Goal: Information Seeking & Learning: Learn about a topic

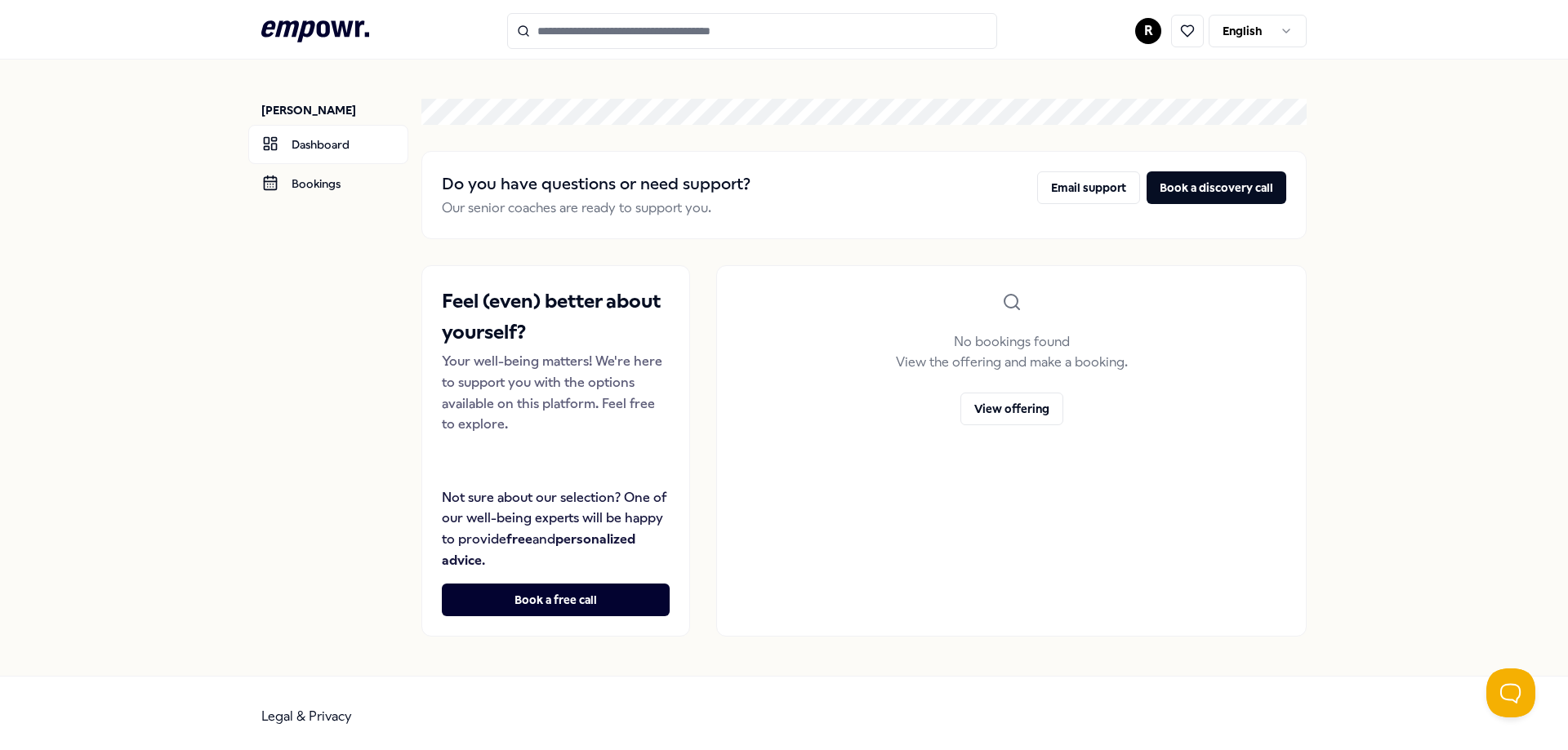
click at [660, 36] on input "Search for products, categories or subcategories" at bounding box center [752, 31] width 490 height 36
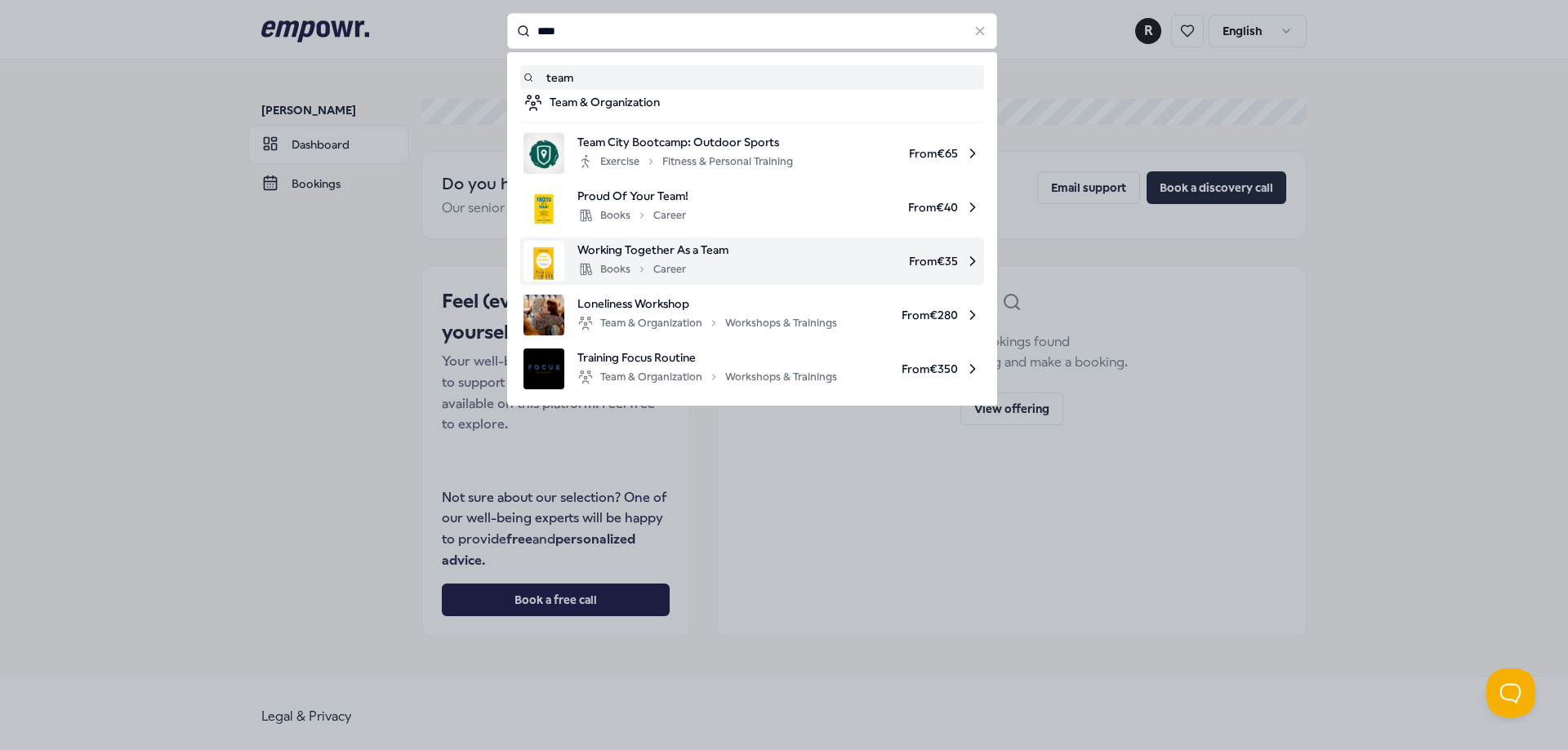
scroll to position [7, 0]
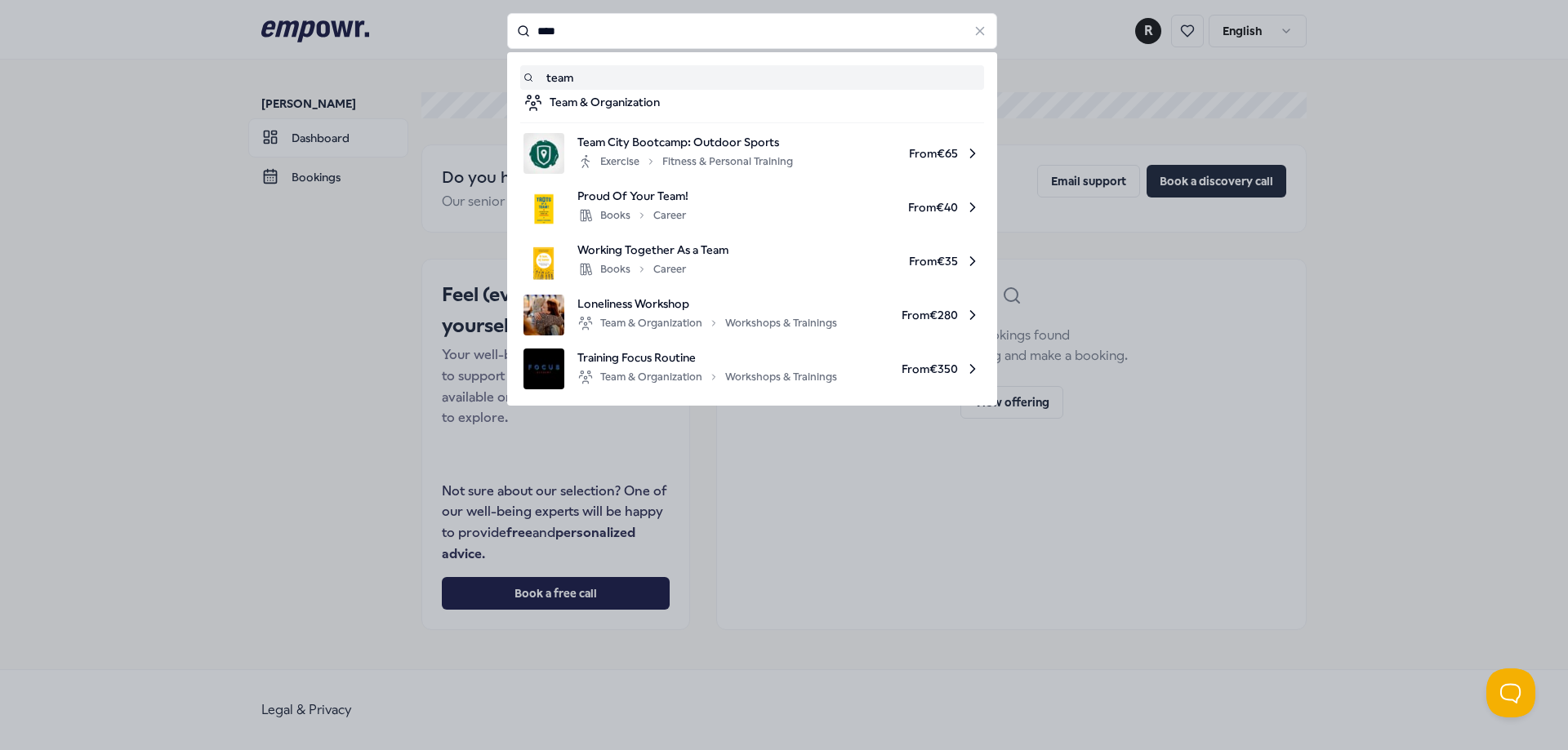
drag, startPoint x: 591, startPoint y: 36, endPoint x: 495, endPoint y: 36, distance: 96.0
click at [507, 36] on div "**** team Team & Organization Team City Bootcamp: Outdoor Sports Exercise Fitne…" at bounding box center [752, 31] width 490 height 36
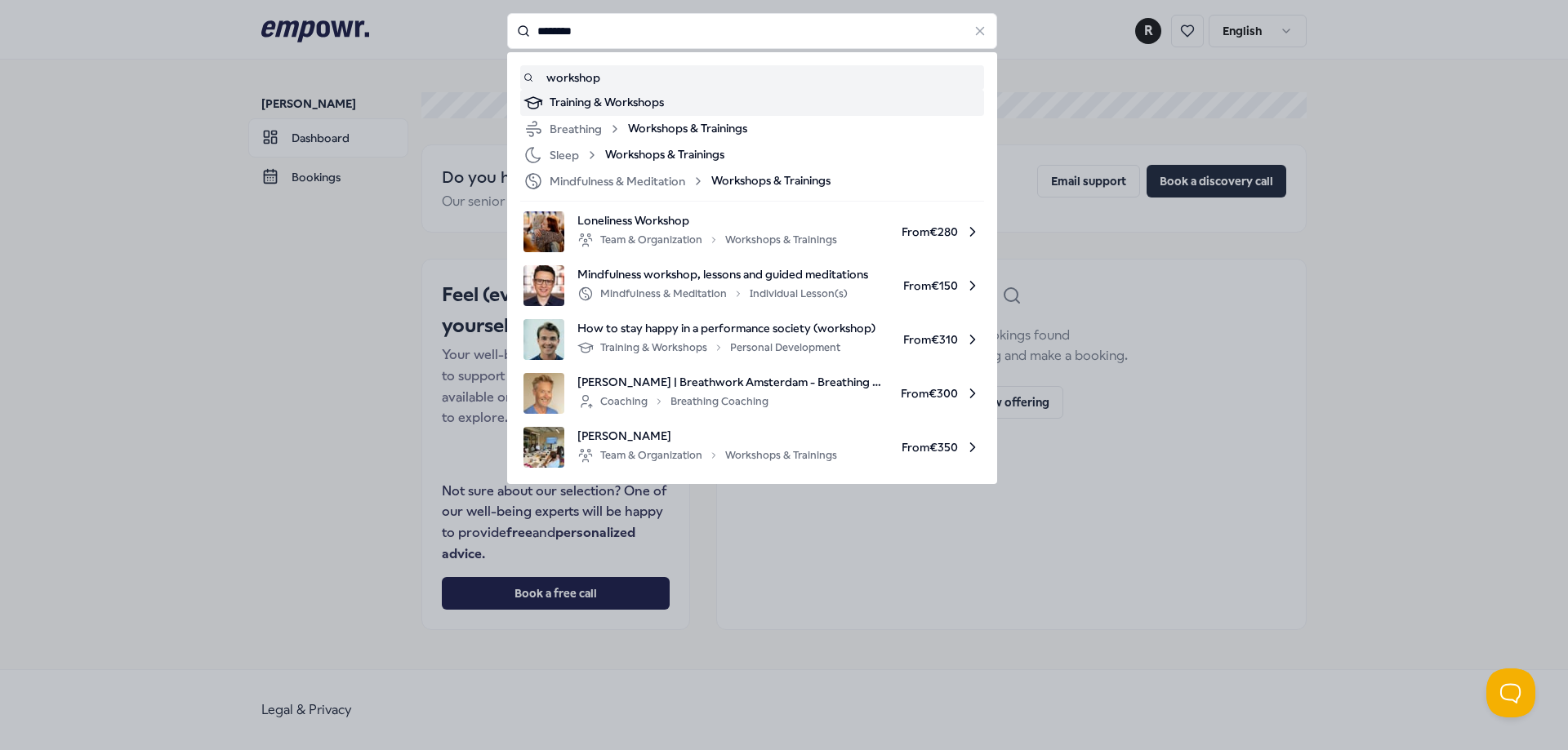
click at [566, 105] on div "Training & Workshops" at bounding box center [765, 103] width 431 height 20
type input "********"
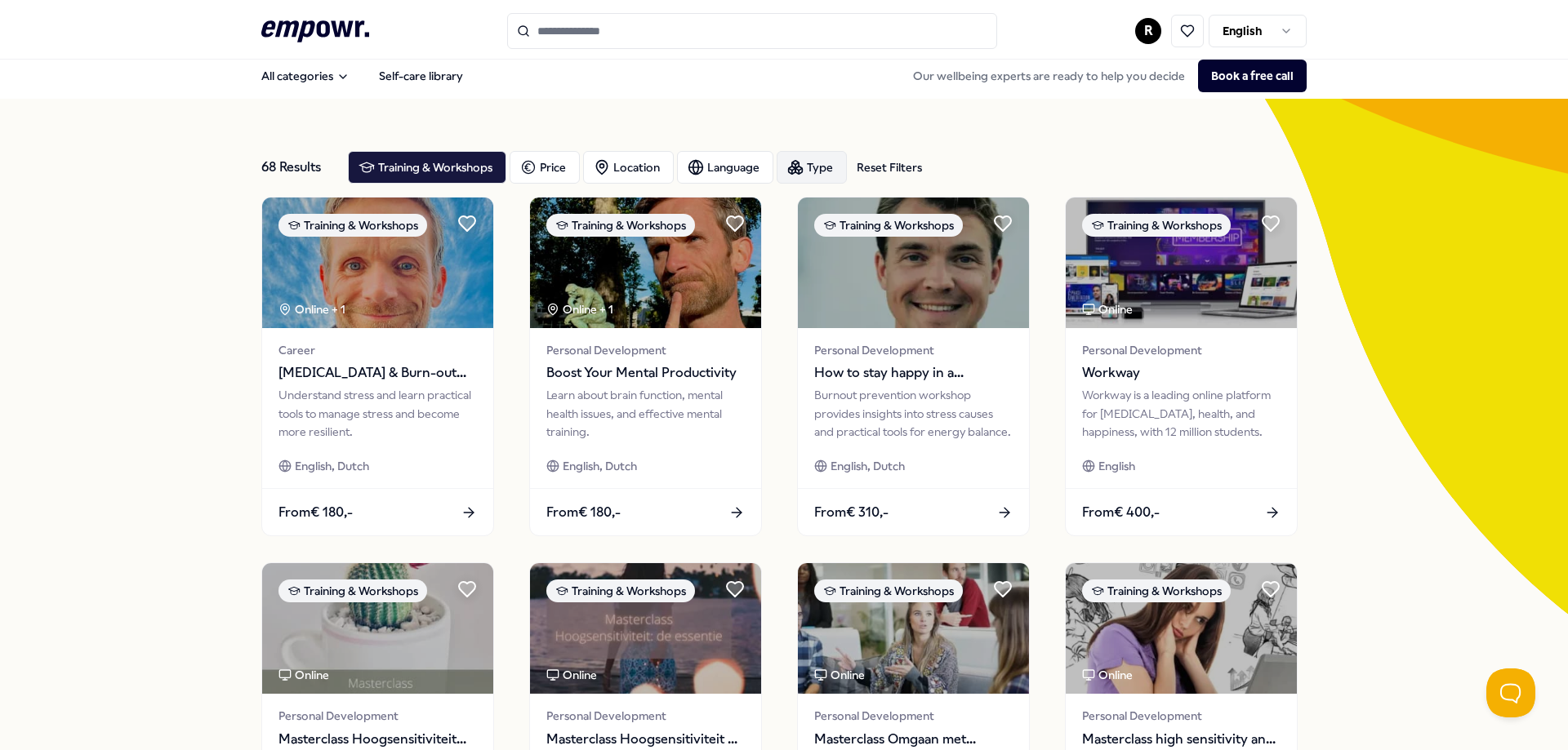
click at [799, 162] on div "Type" at bounding box center [811, 167] width 70 height 33
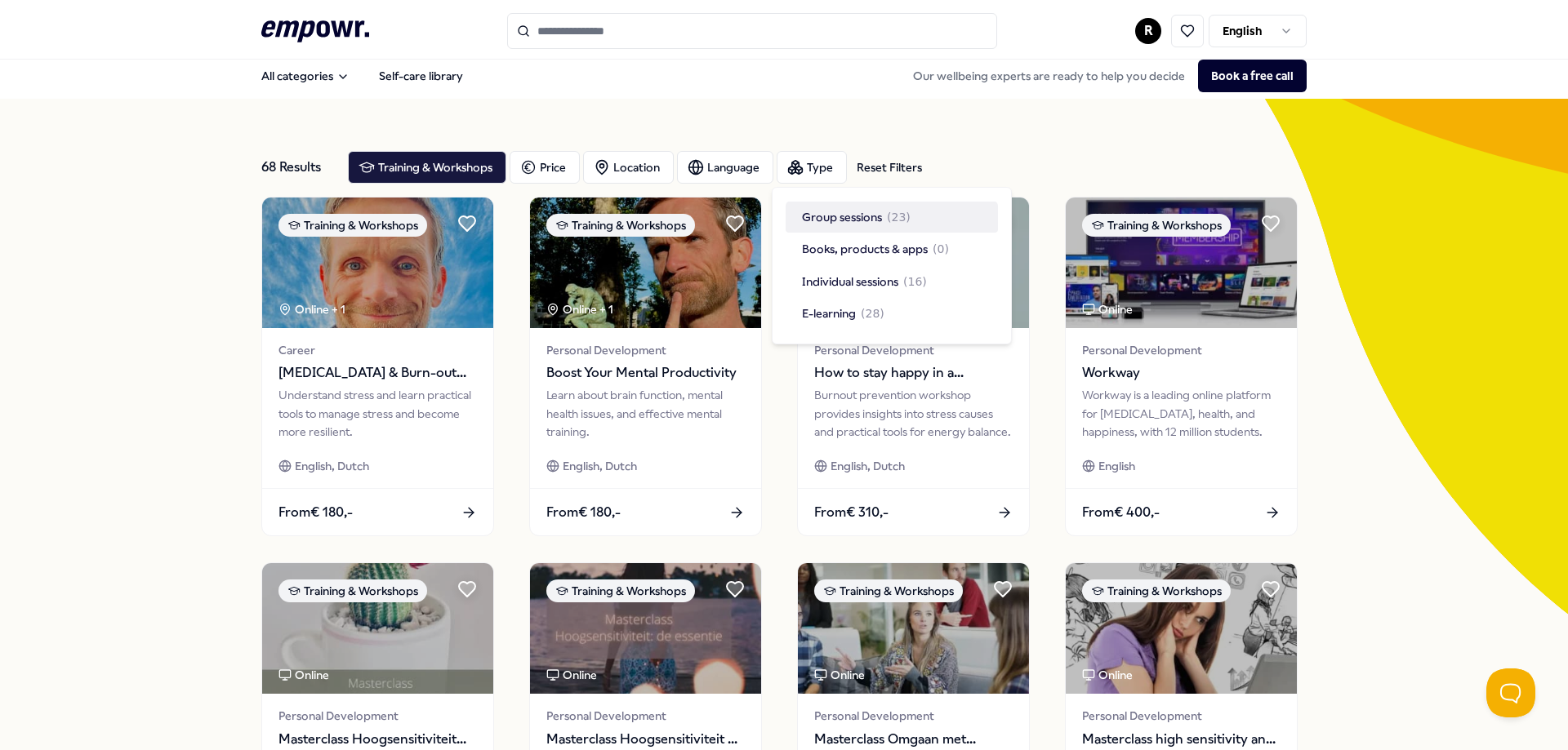
click at [759, 128] on div "68 Results Reset Filters Training & Workshops Price Location Language Type Rese…" at bounding box center [784, 736] width 1045 height 1275
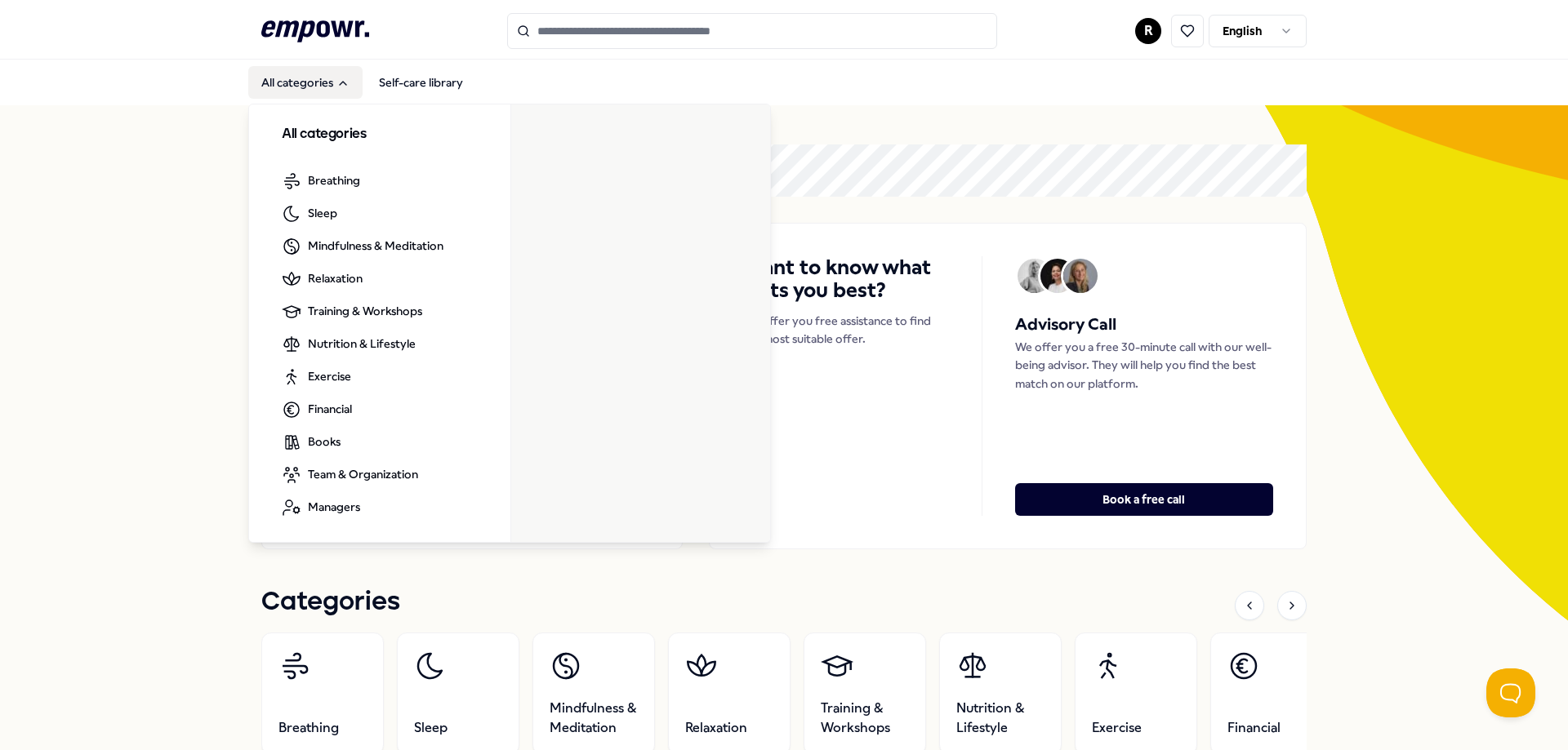
click at [318, 87] on button "All categories" at bounding box center [305, 82] width 115 height 33
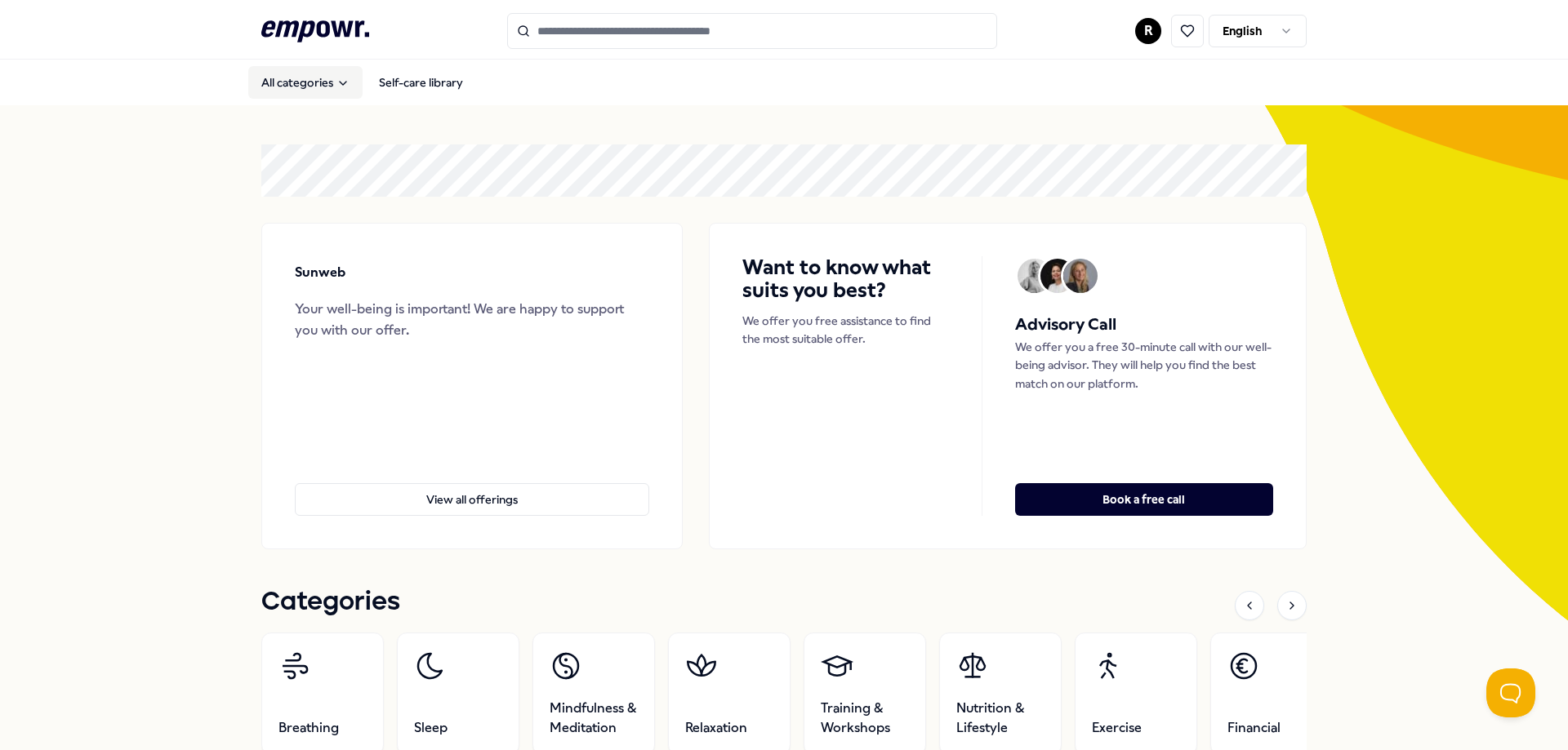
click at [318, 87] on button "All categories" at bounding box center [305, 82] width 115 height 33
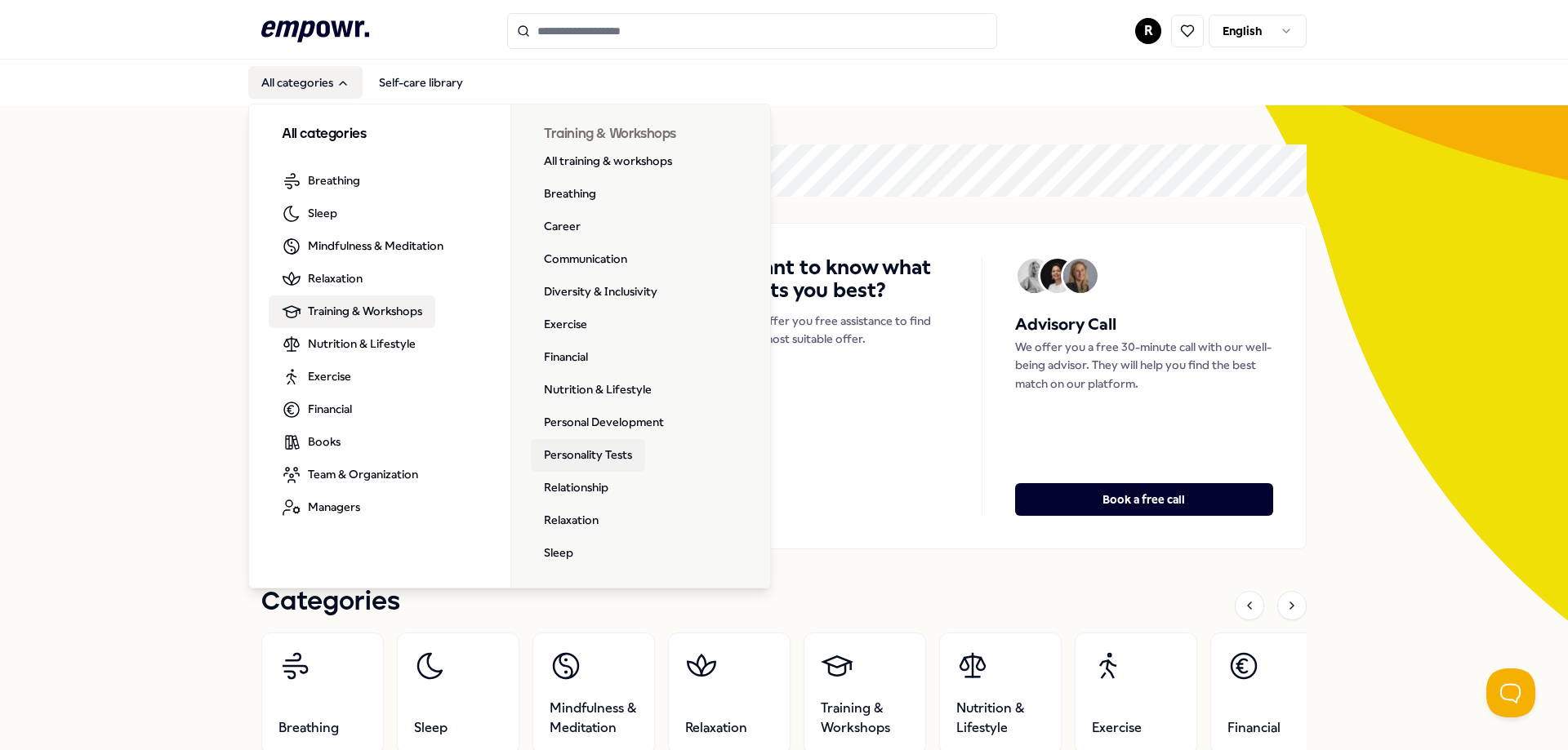
click at [545, 456] on link "Personality Tests" at bounding box center [588, 456] width 115 height 33
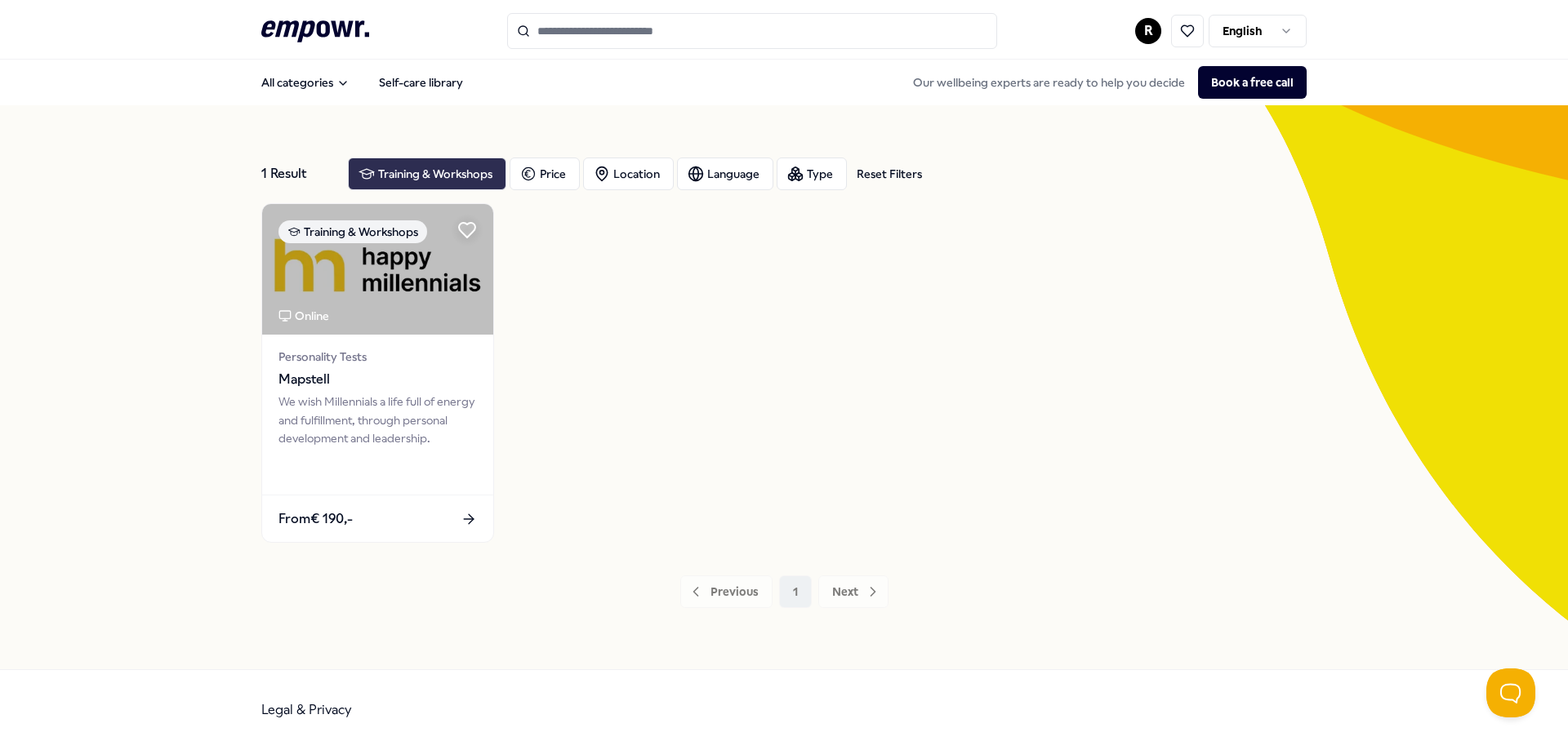
click at [381, 173] on div "Training & Workshops" at bounding box center [427, 173] width 158 height 33
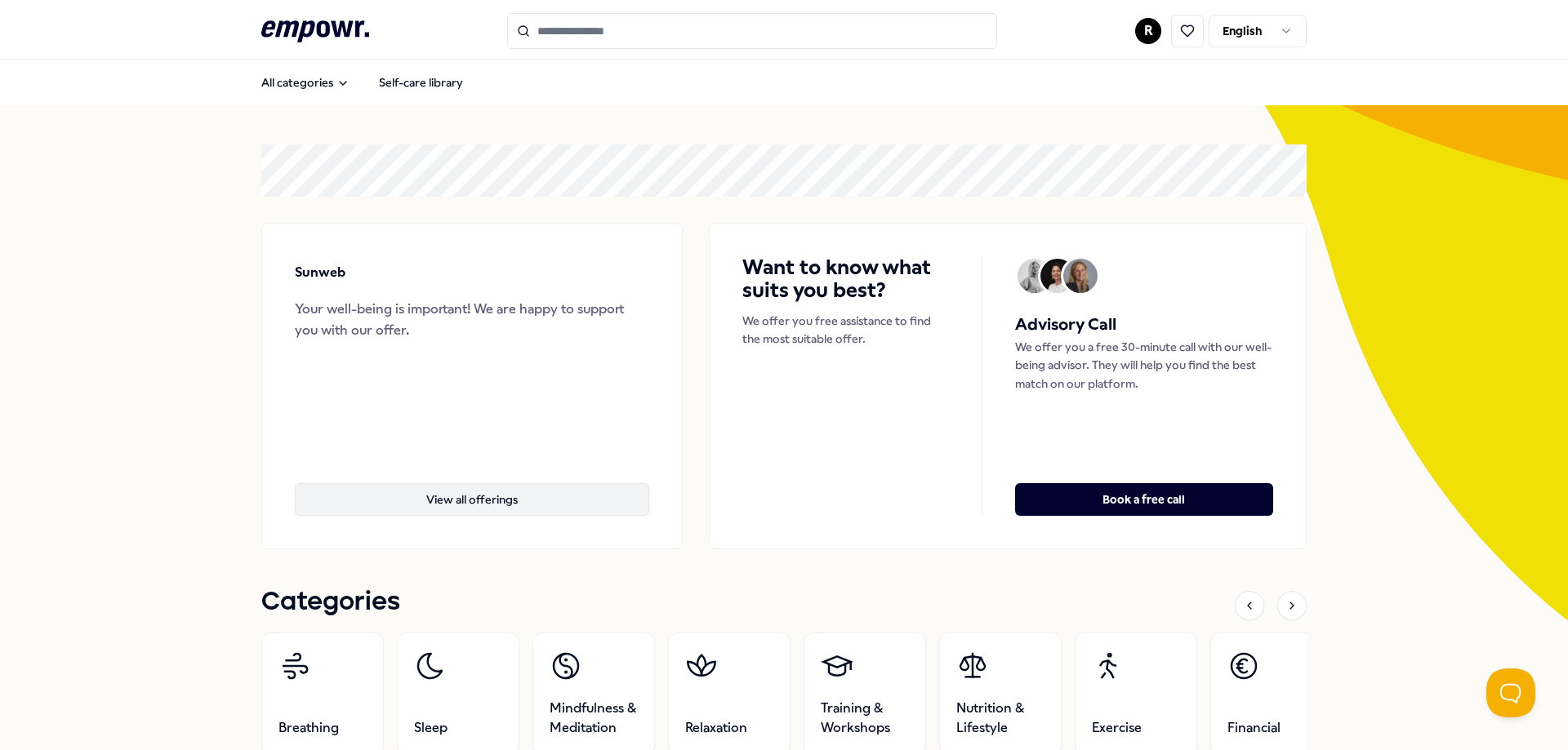
click at [472, 501] on button "View all offerings" at bounding box center [471, 499] width 355 height 33
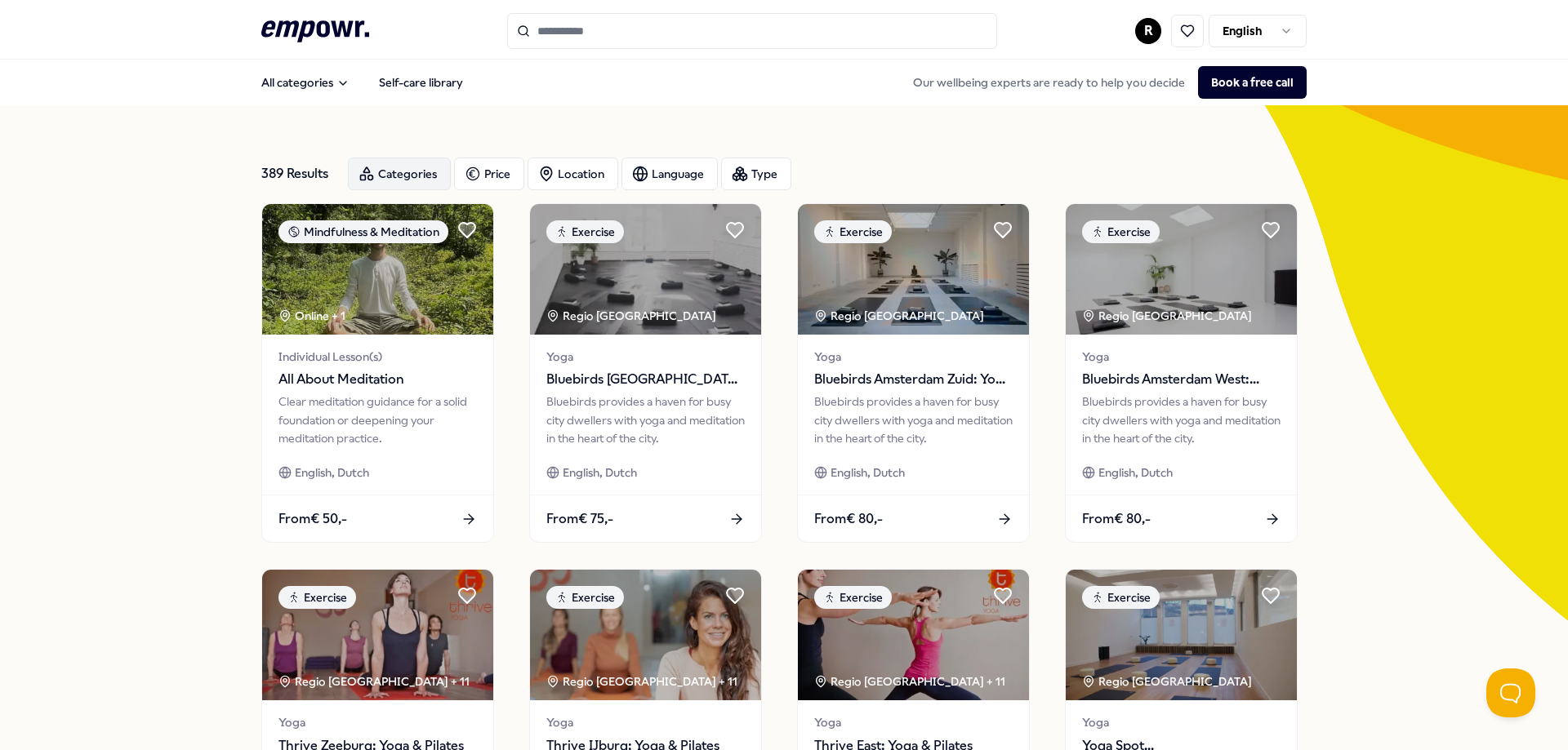
click at [420, 169] on div "Categories" at bounding box center [399, 173] width 103 height 33
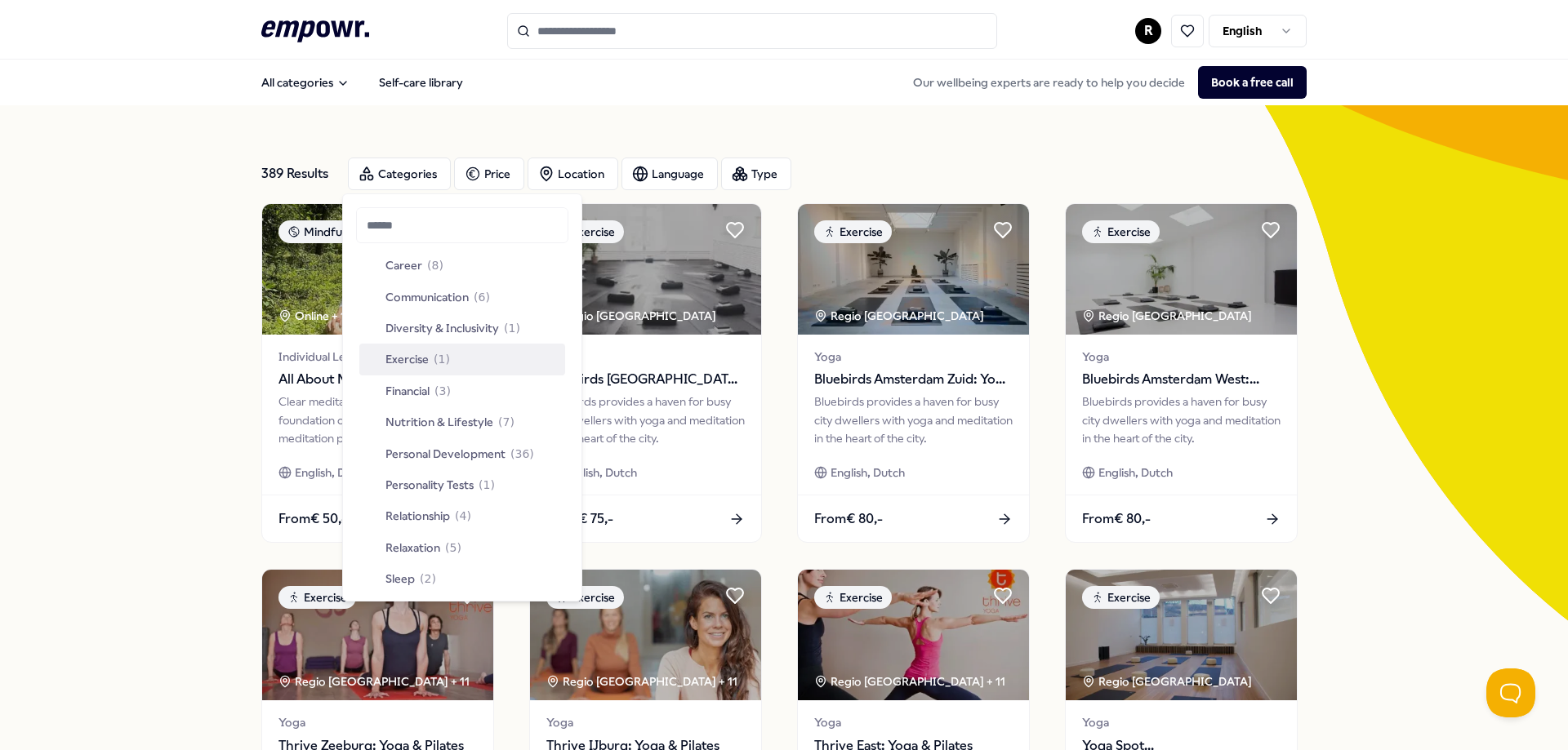
scroll to position [540, 0]
click at [449, 458] on span "Personal Development" at bounding box center [445, 452] width 120 height 18
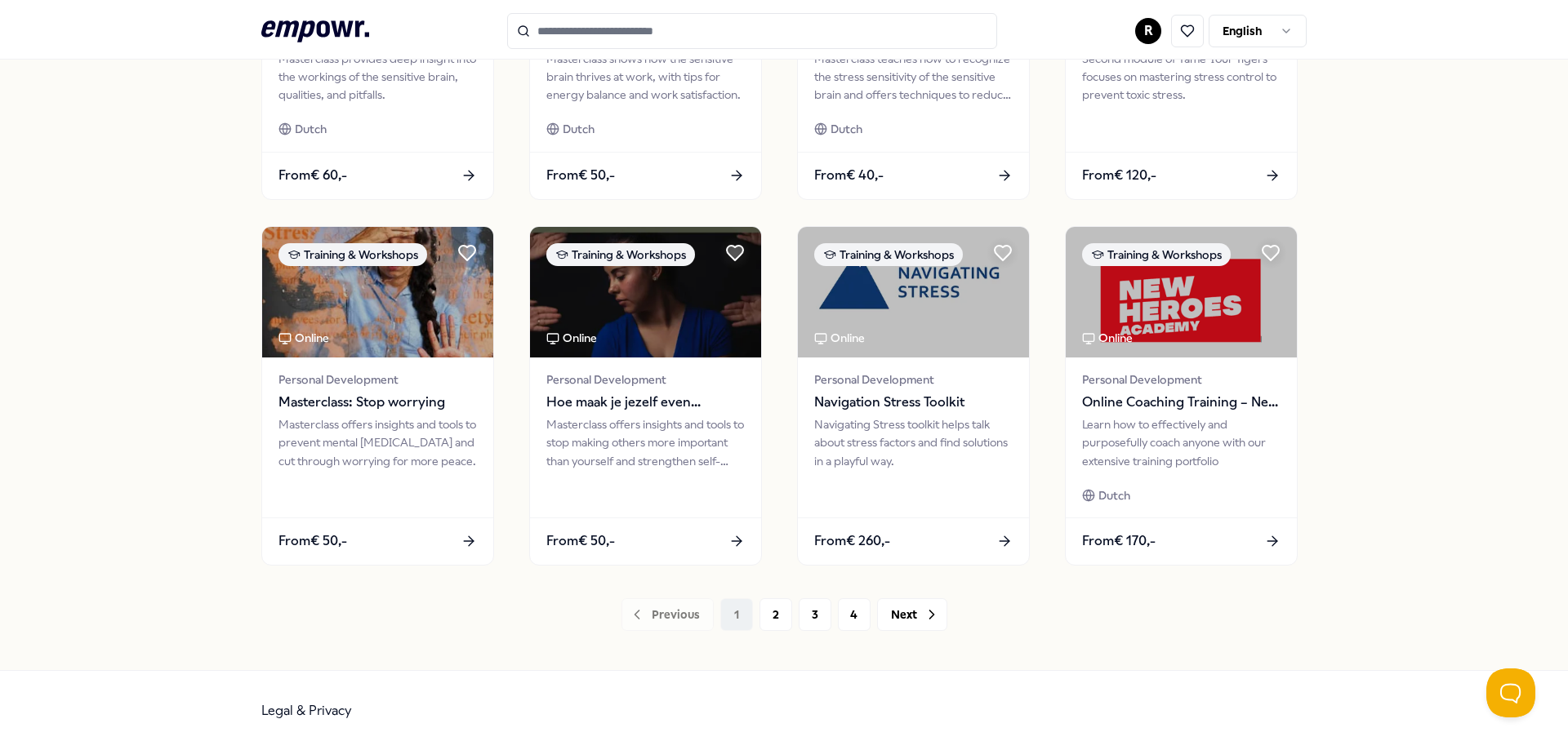
scroll to position [710, 0]
click at [767, 619] on button "2" at bounding box center [775, 614] width 33 height 33
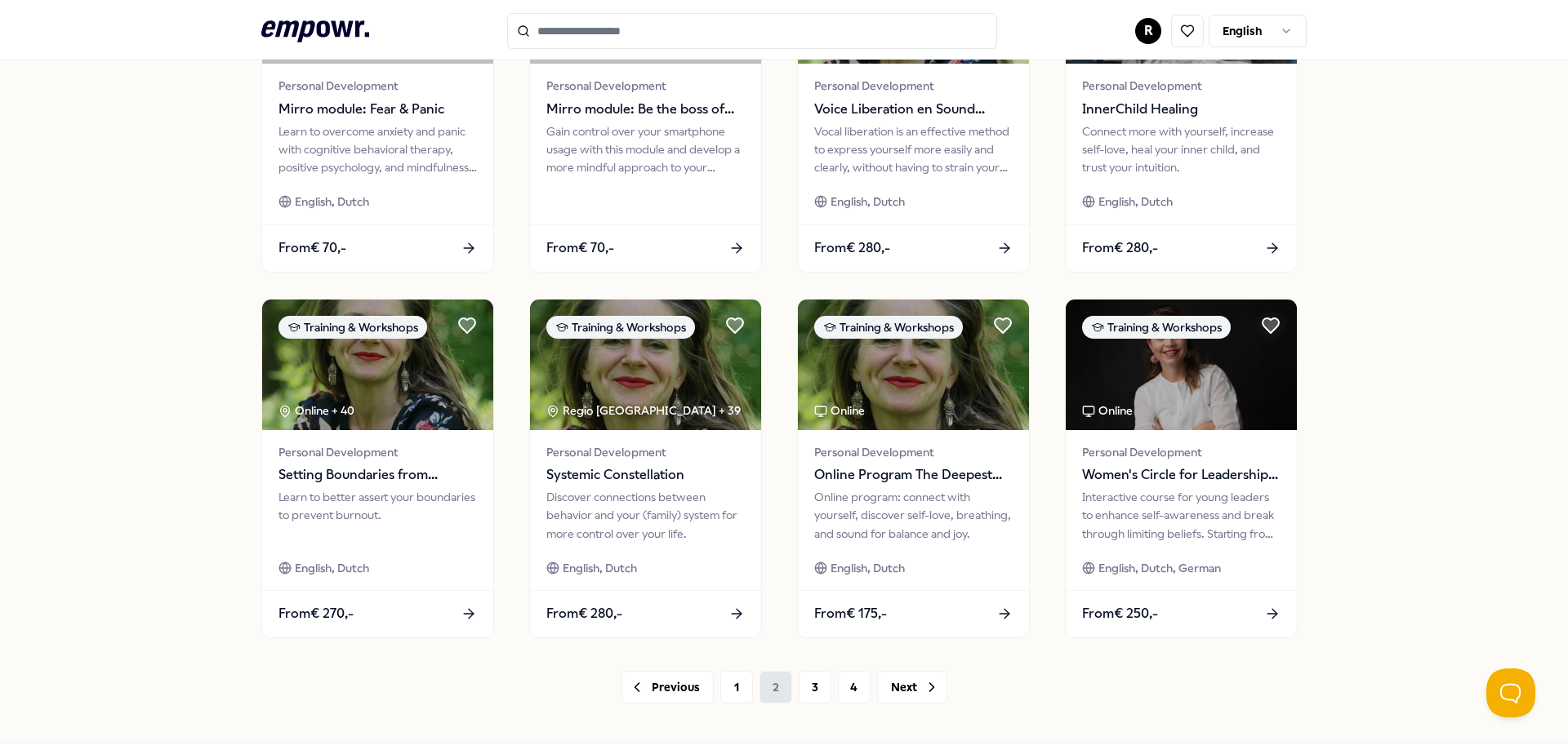
scroll to position [710, 0]
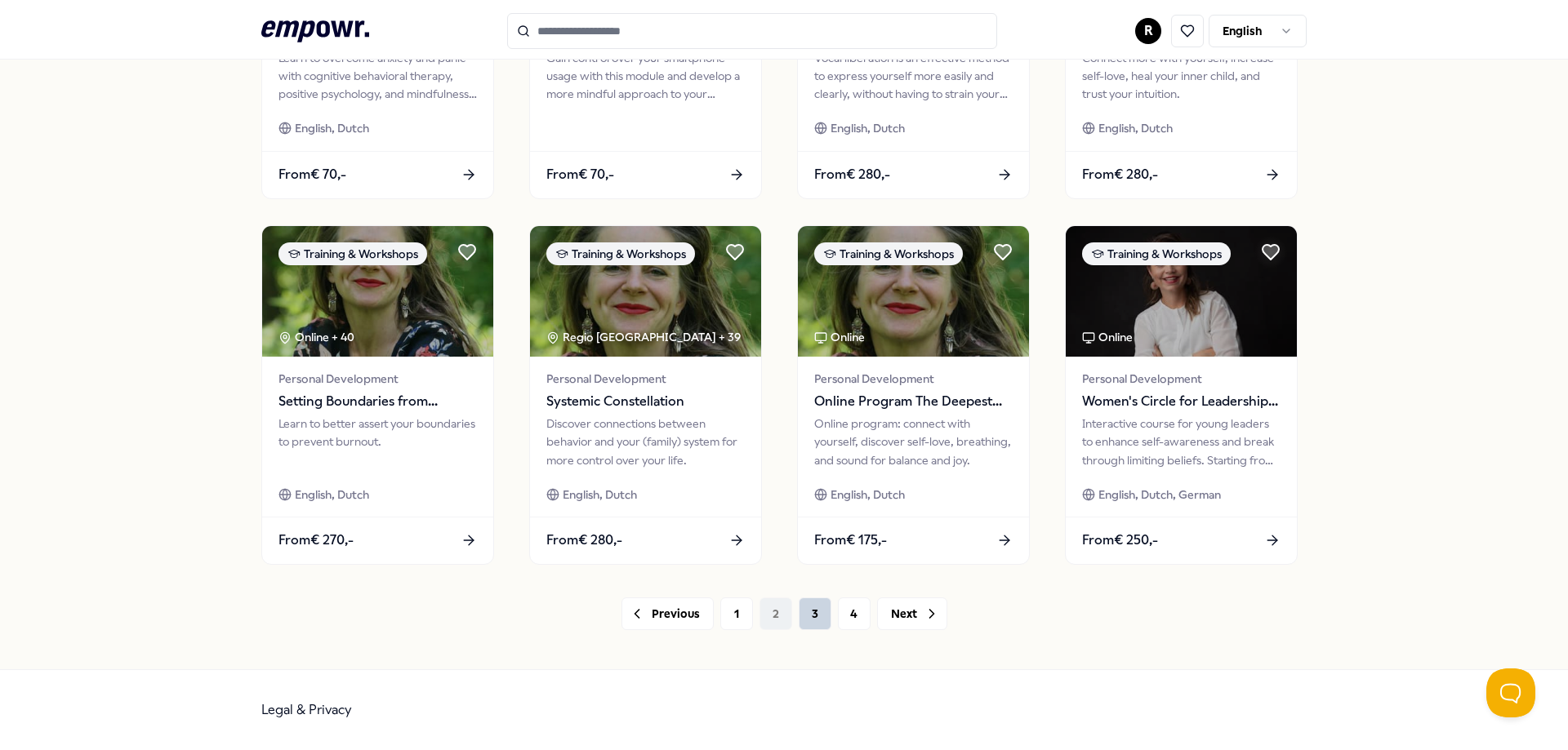
click at [800, 618] on button "3" at bounding box center [814, 614] width 33 height 33
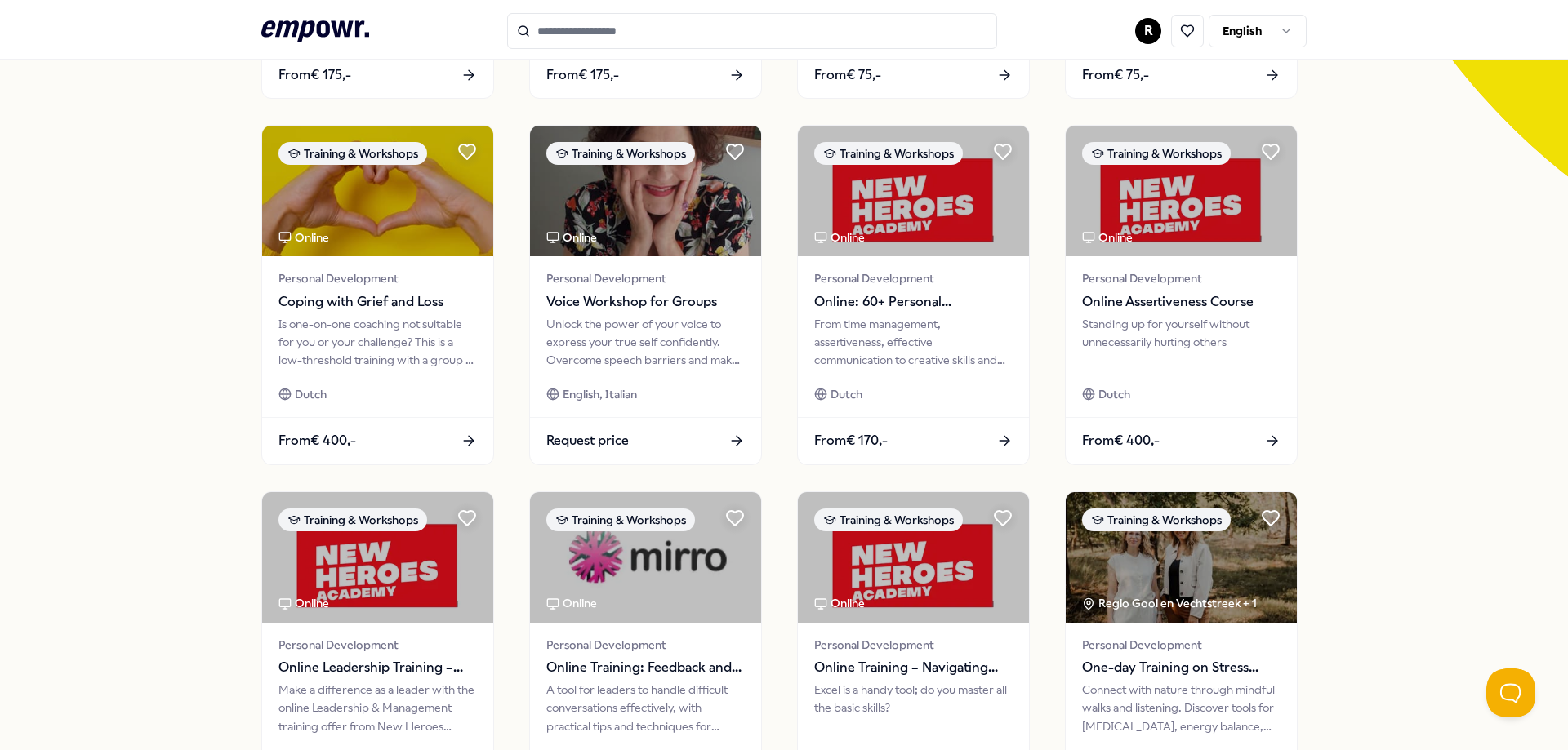
scroll to position [443, 0]
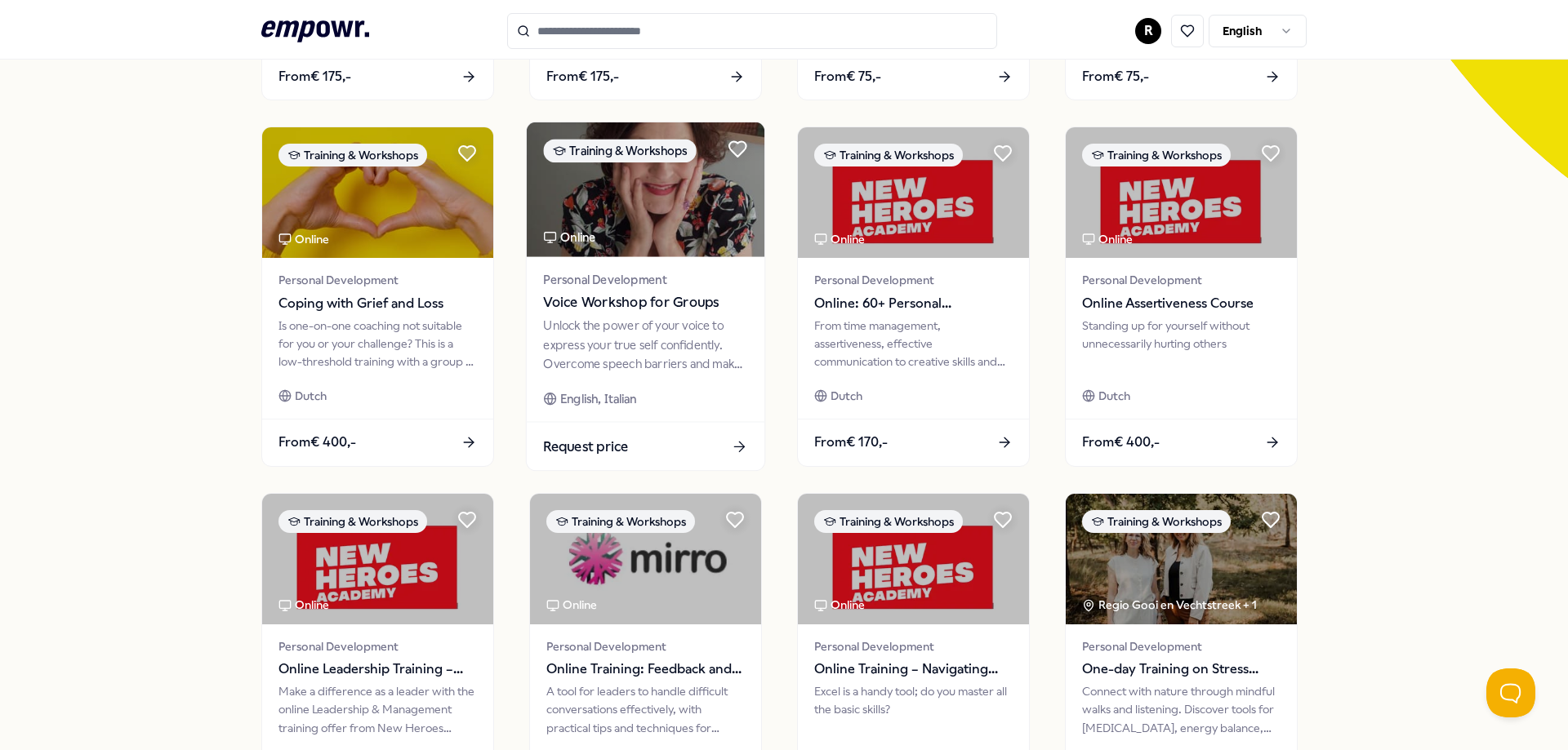
click at [663, 301] on span "Voice Workshop for Groups" at bounding box center [644, 302] width 205 height 21
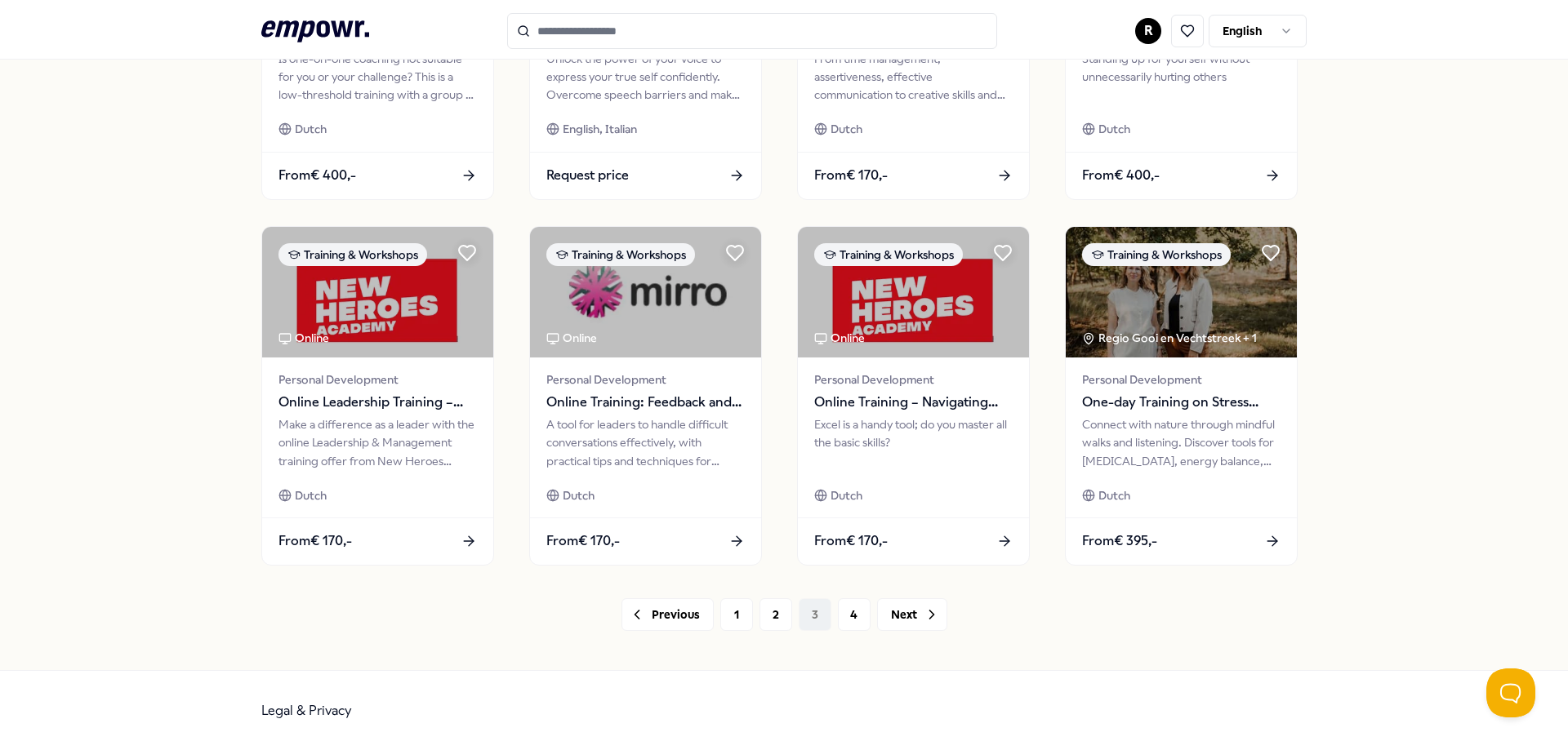
scroll to position [710, 0]
click at [851, 609] on button "4" at bounding box center [854, 614] width 33 height 33
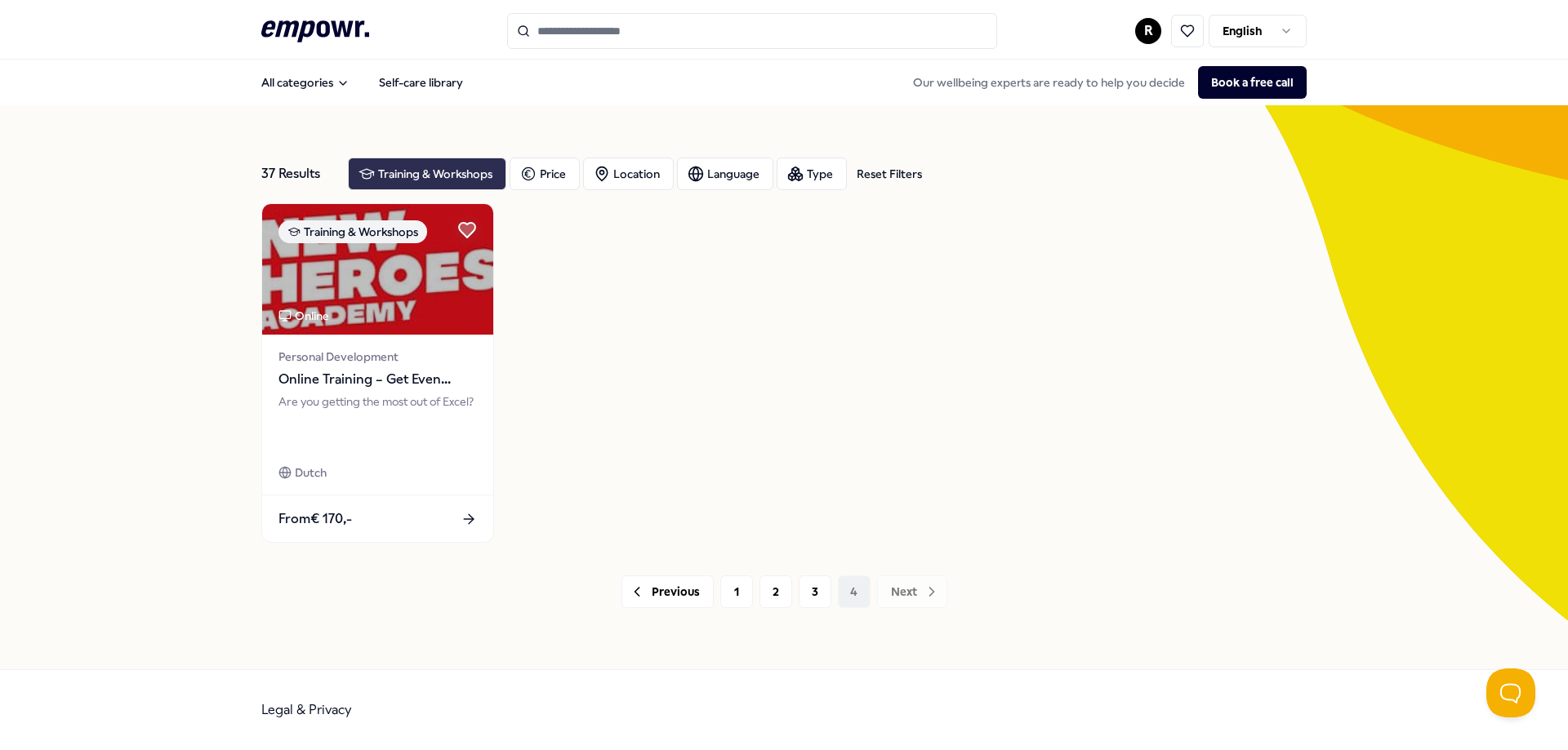
click at [449, 180] on div "Training & Workshops" at bounding box center [427, 173] width 158 height 33
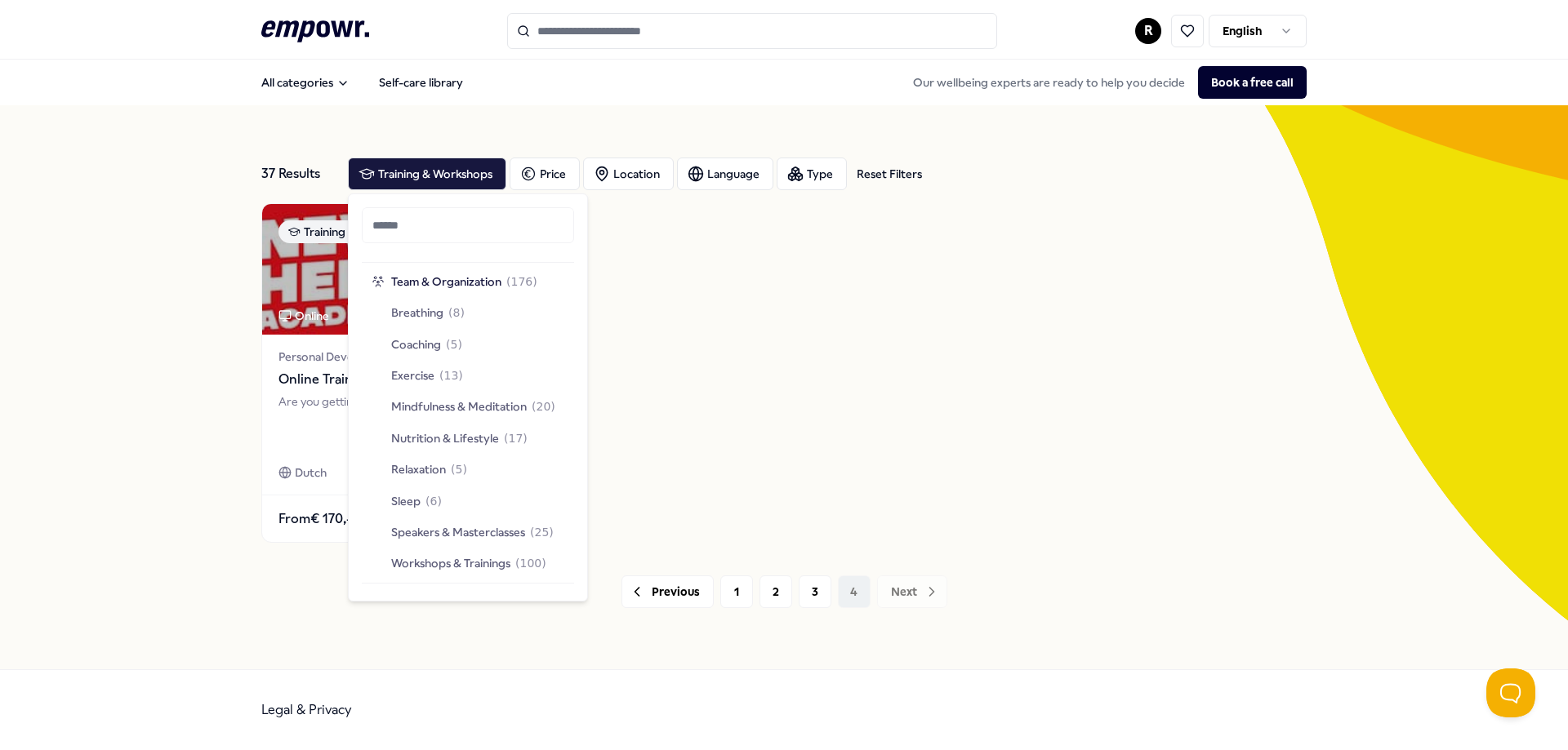
scroll to position [1644, 0]
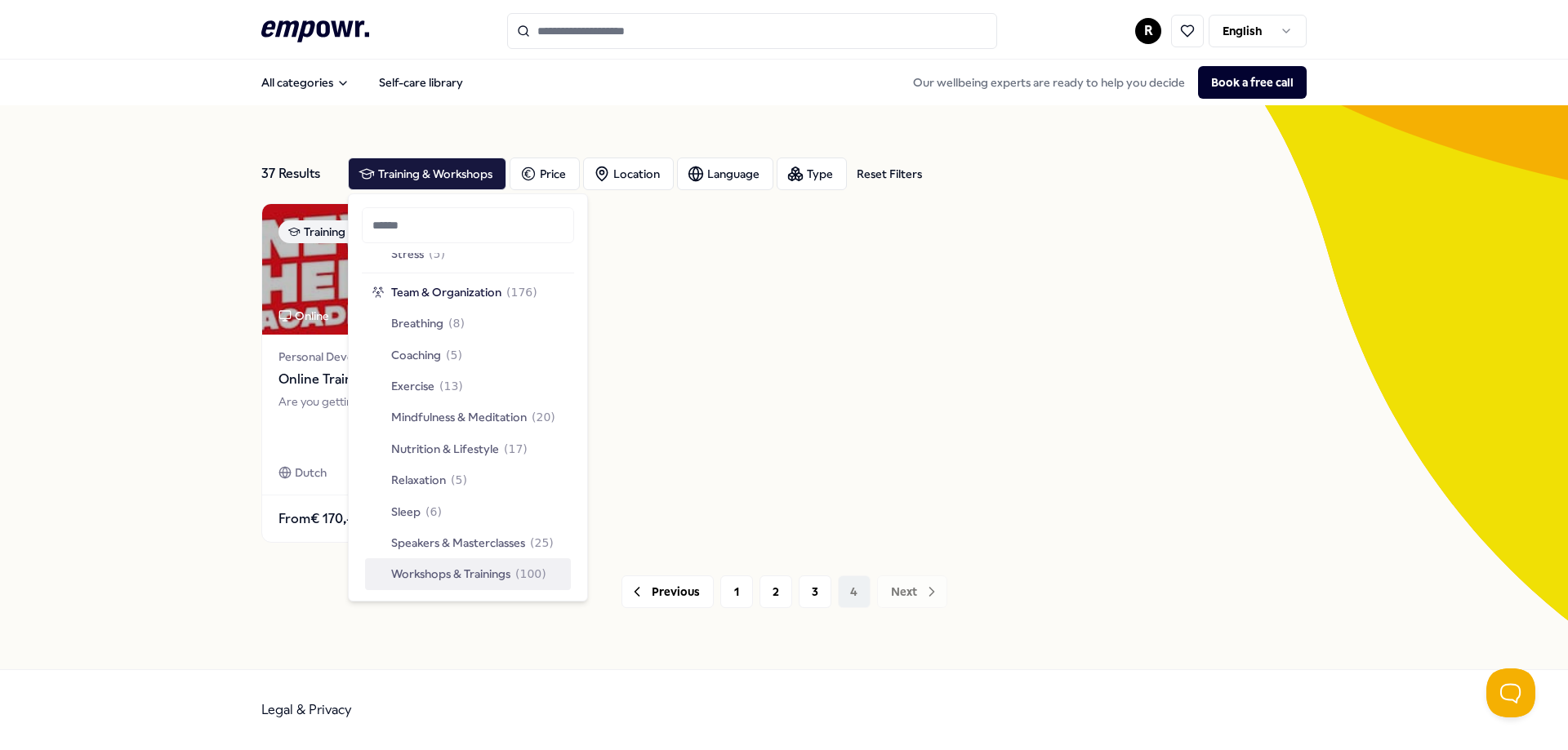
click at [483, 576] on span "Workshops & Trainings" at bounding box center [451, 574] width 120 height 18
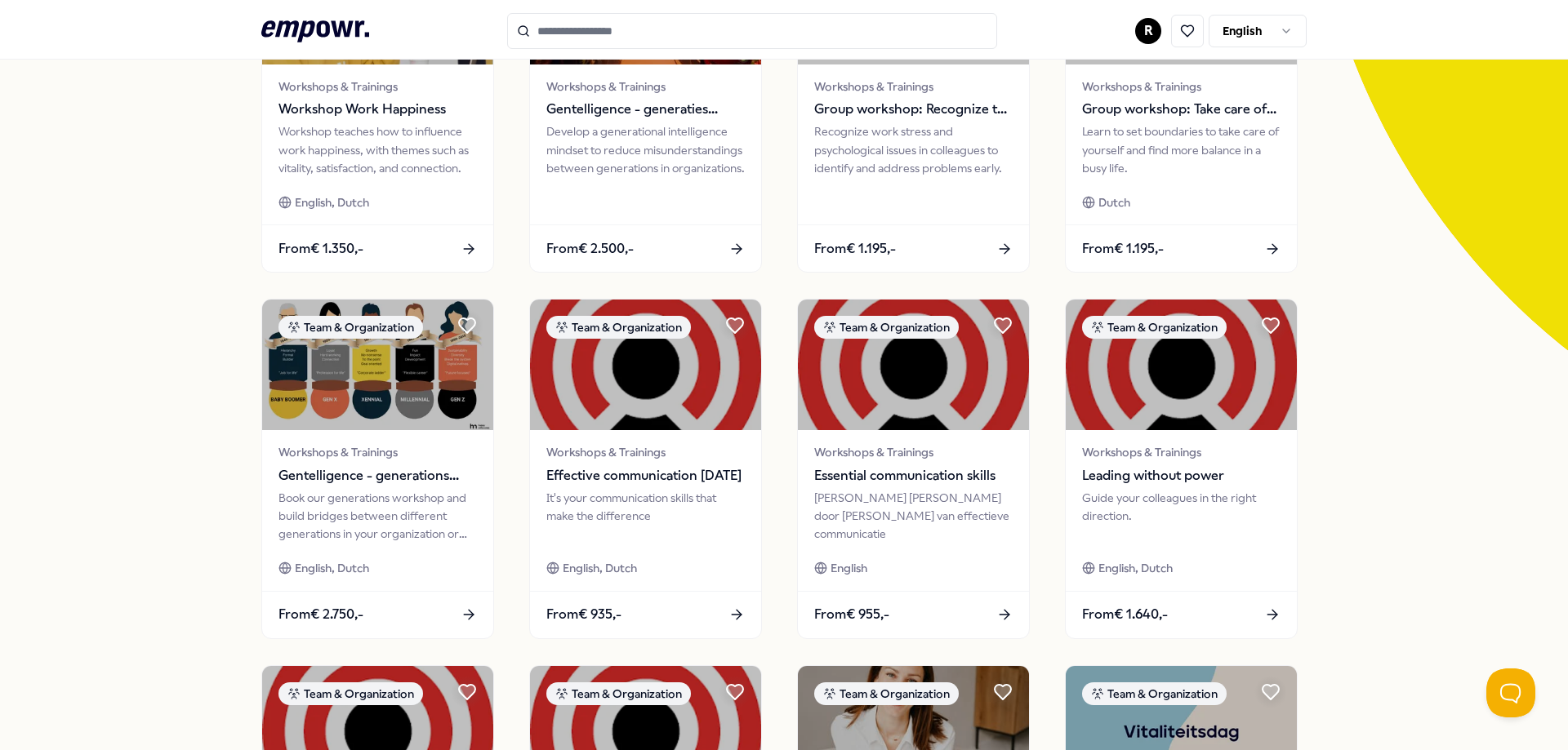
scroll to position [272, 0]
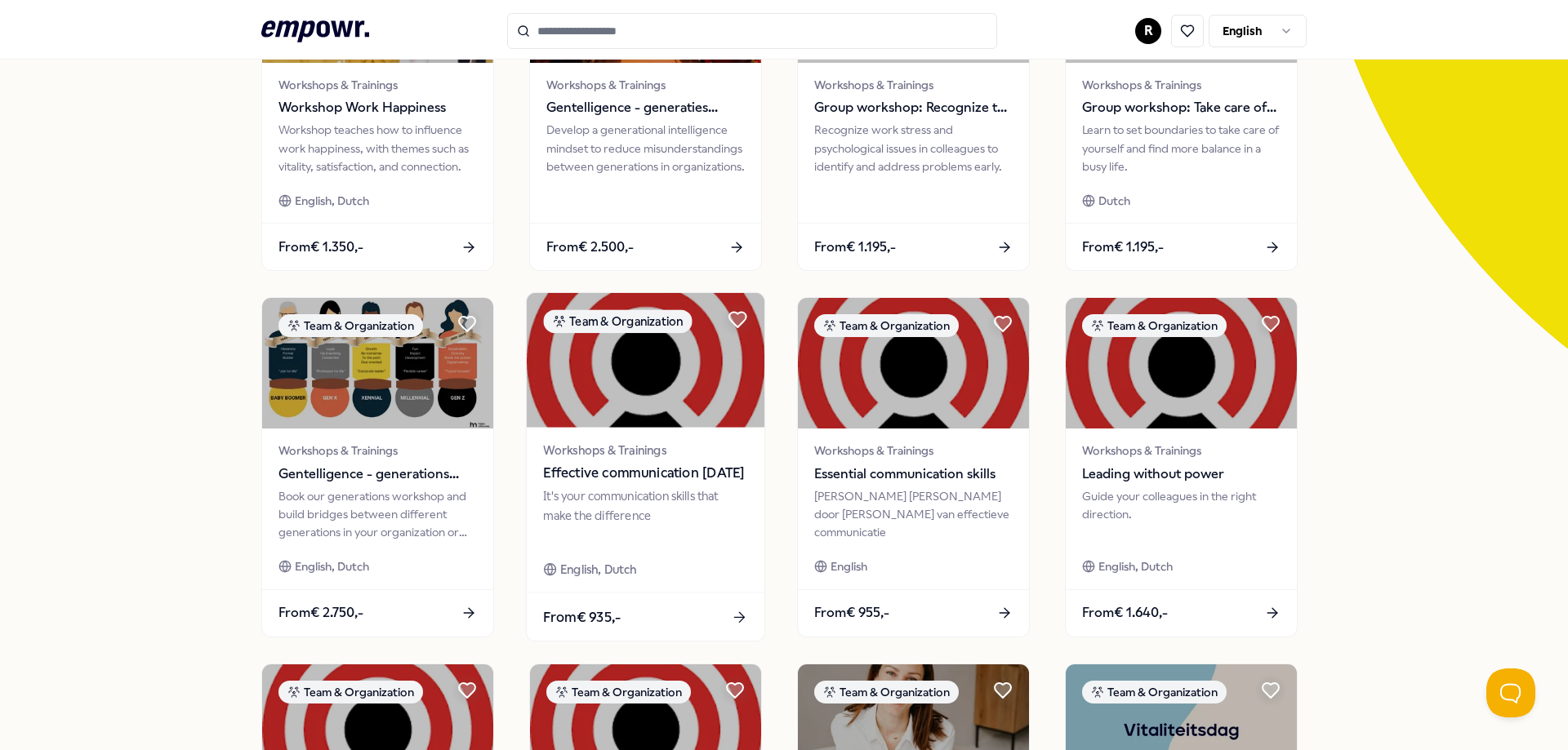
click at [699, 510] on div "It's your communication skills that make the difference" at bounding box center [644, 515] width 205 height 56
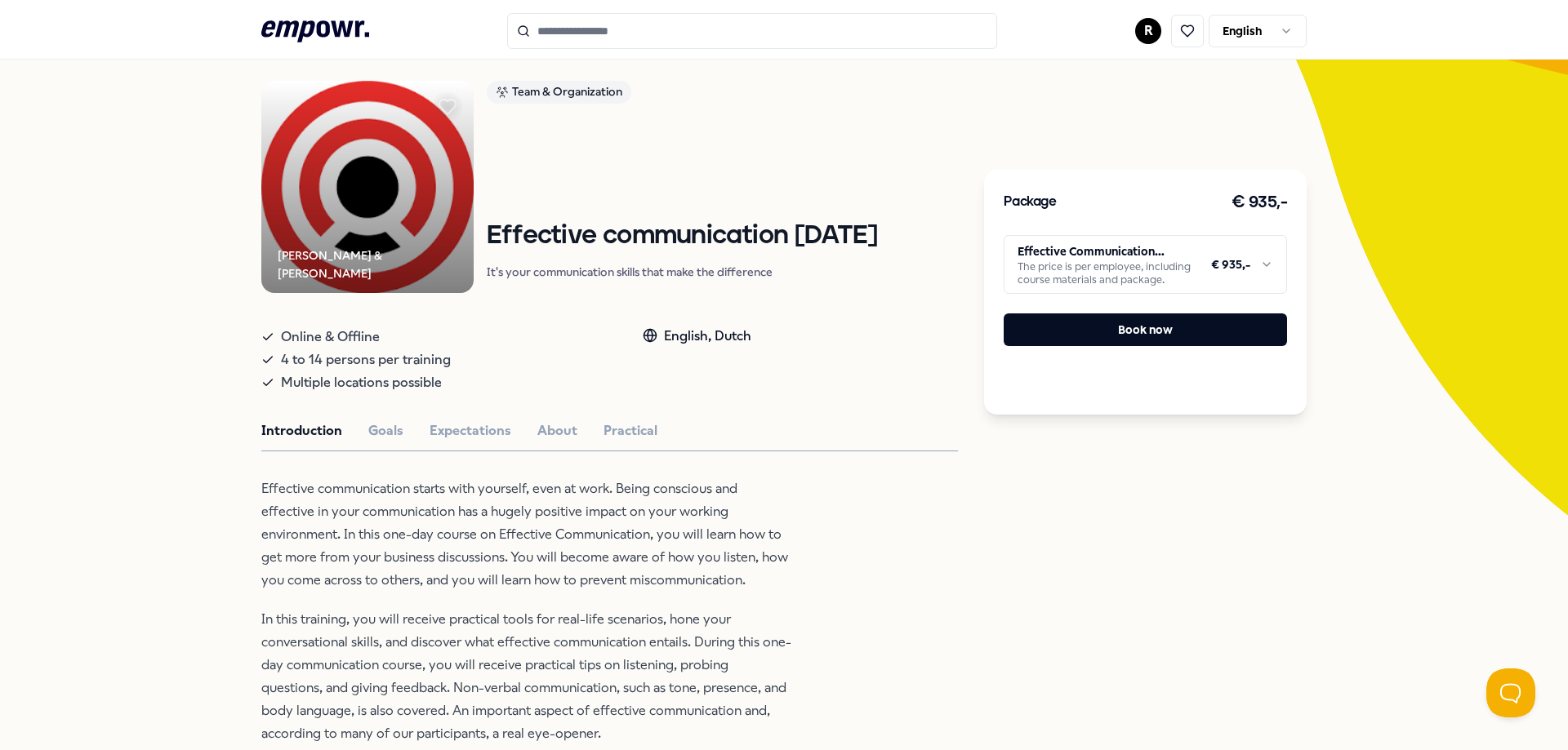
click at [1150, 267] on html ".empowr-logo_svg__cls-1{fill:#03032f} R English All categories Self-care librar…" at bounding box center [784, 375] width 1568 height 750
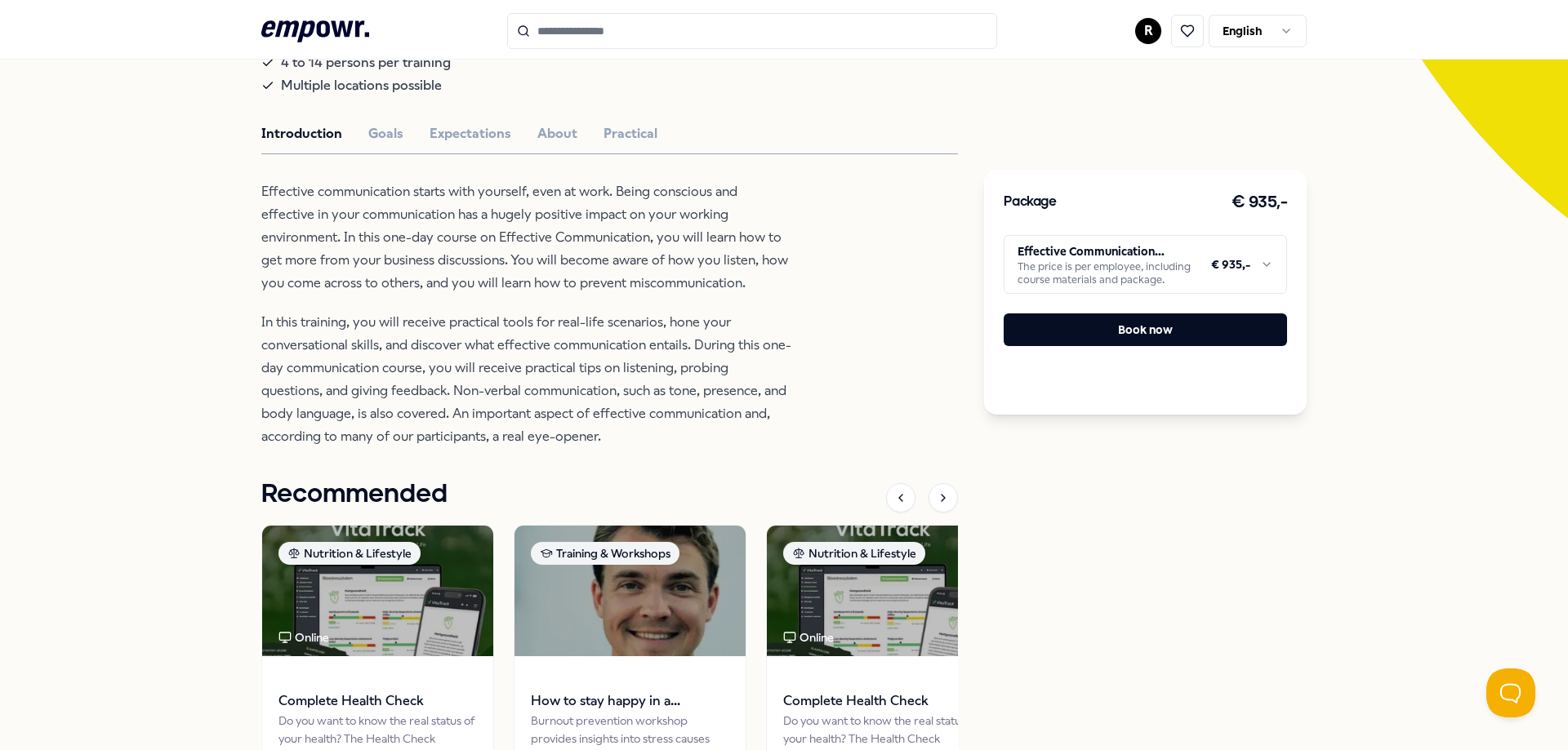
scroll to position [0, 0]
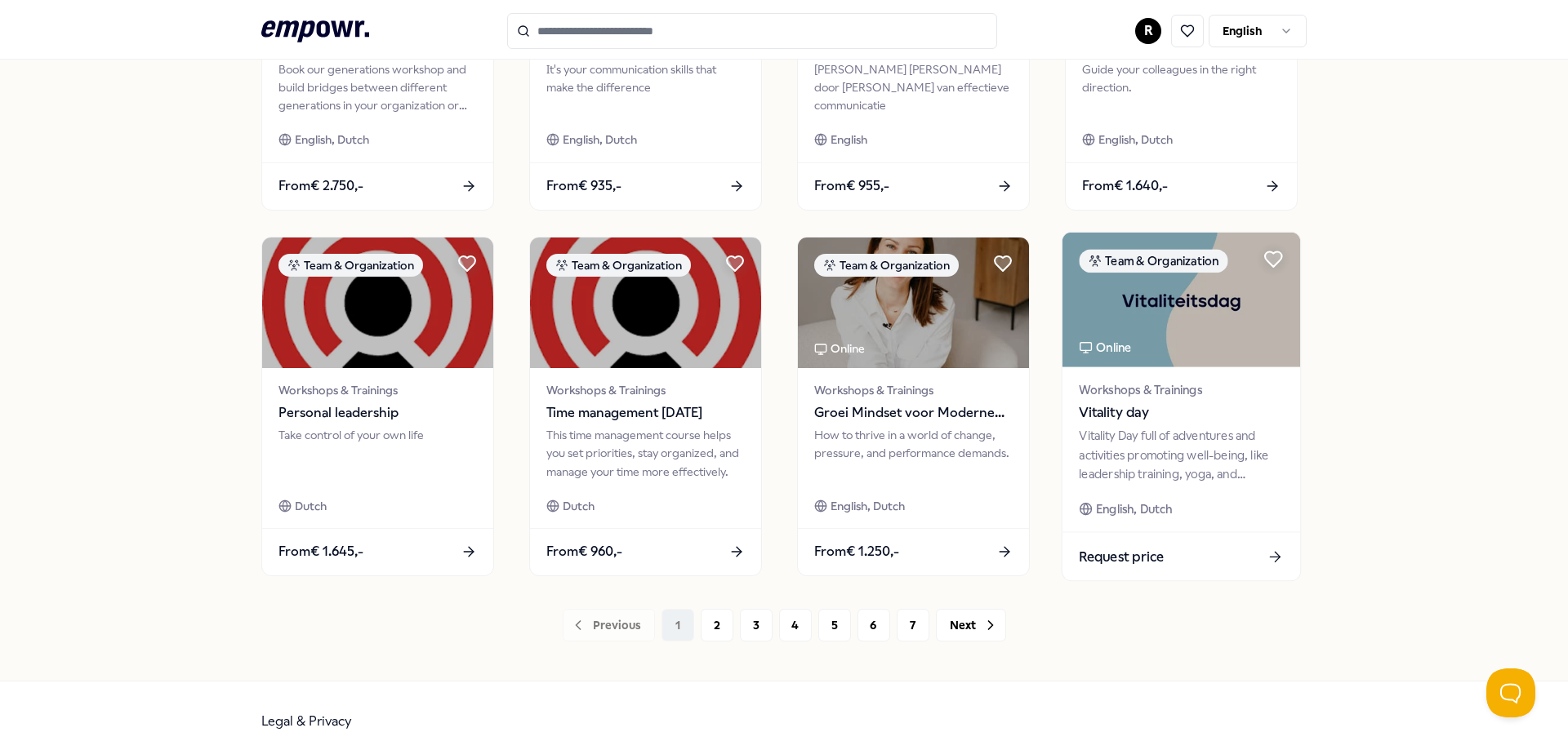
scroll to position [710, 0]
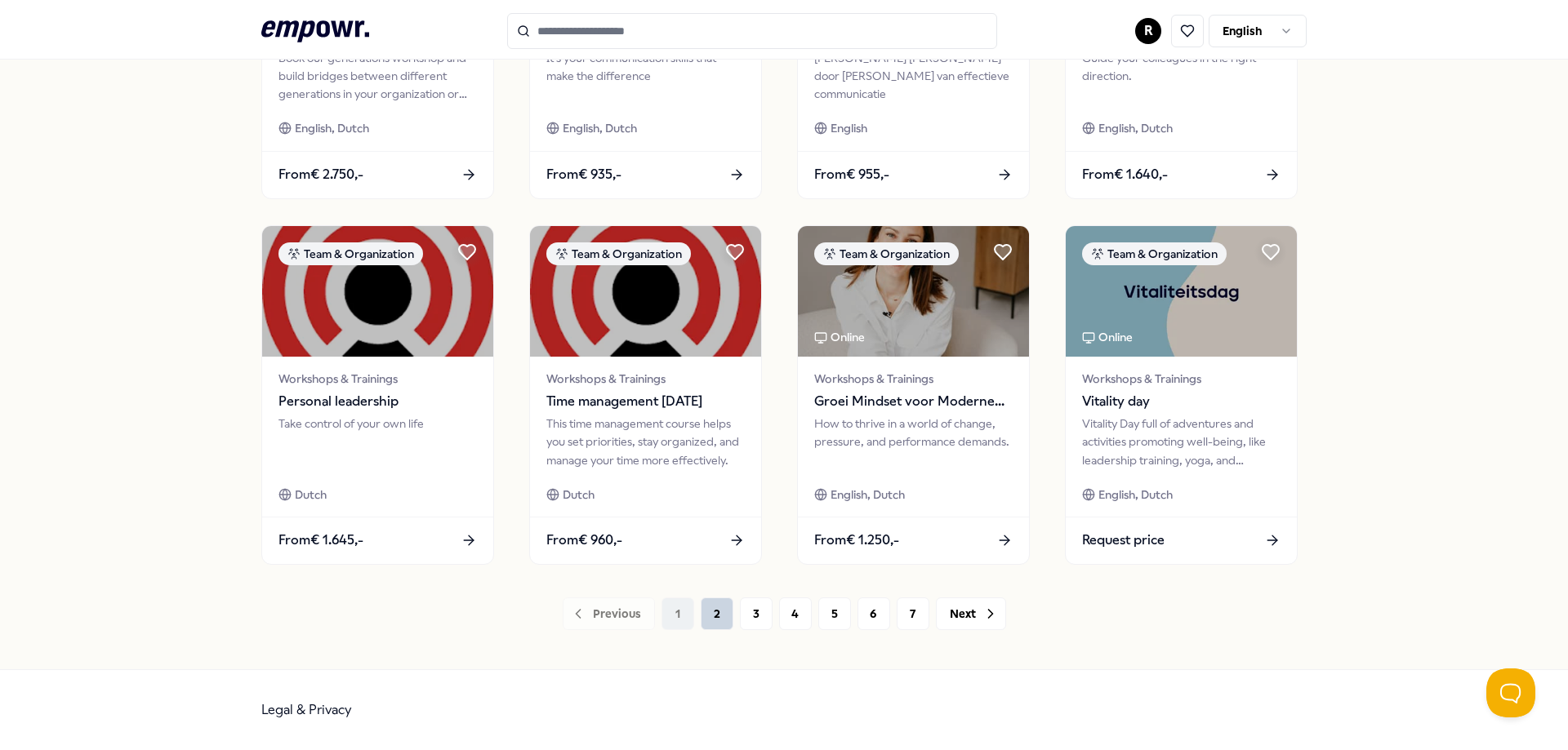
click at [717, 616] on button "2" at bounding box center [716, 614] width 33 height 33
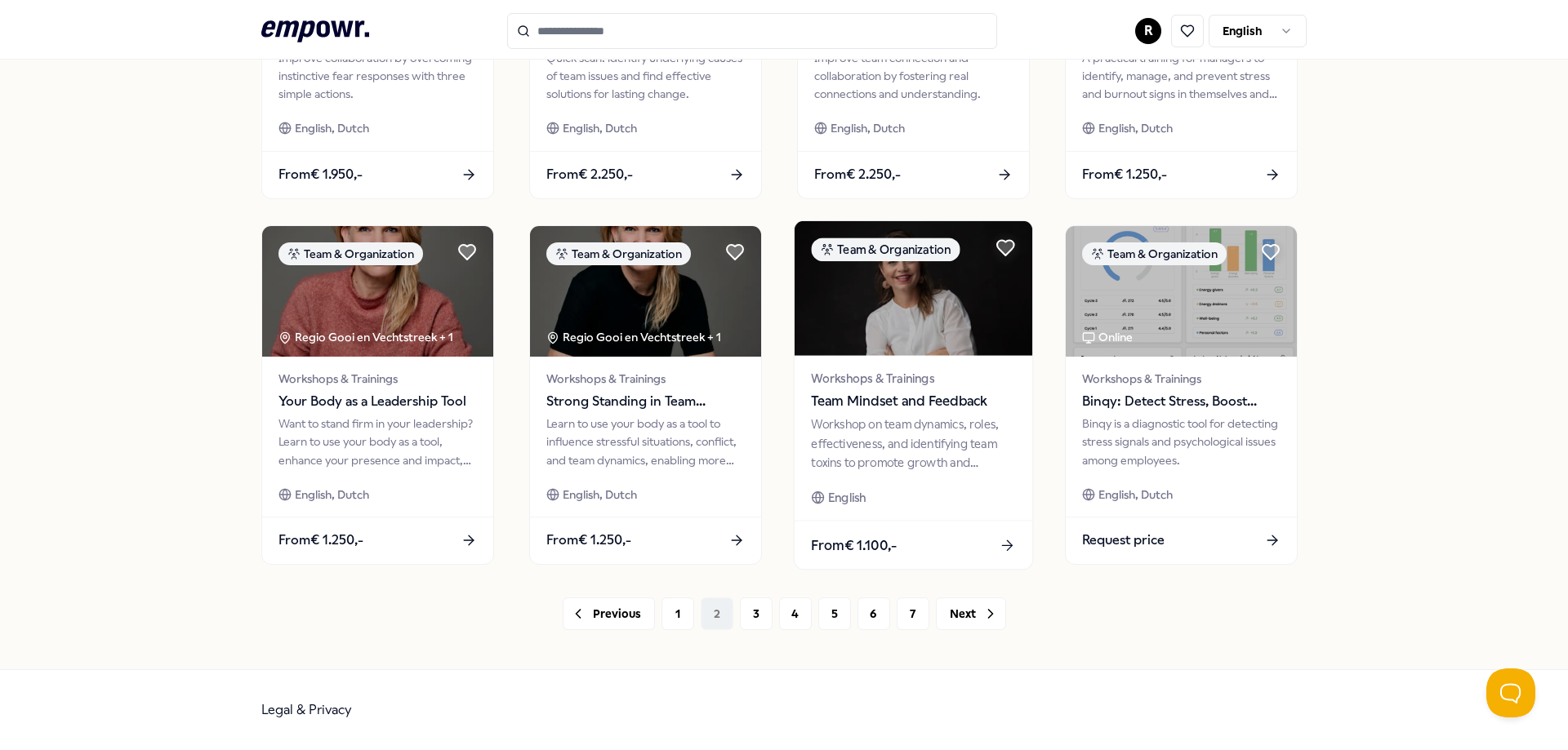
click at [886, 420] on div "Workshop on team dynamics, roles, effectiveness, and identifying team toxins to…" at bounding box center [913, 444] width 205 height 56
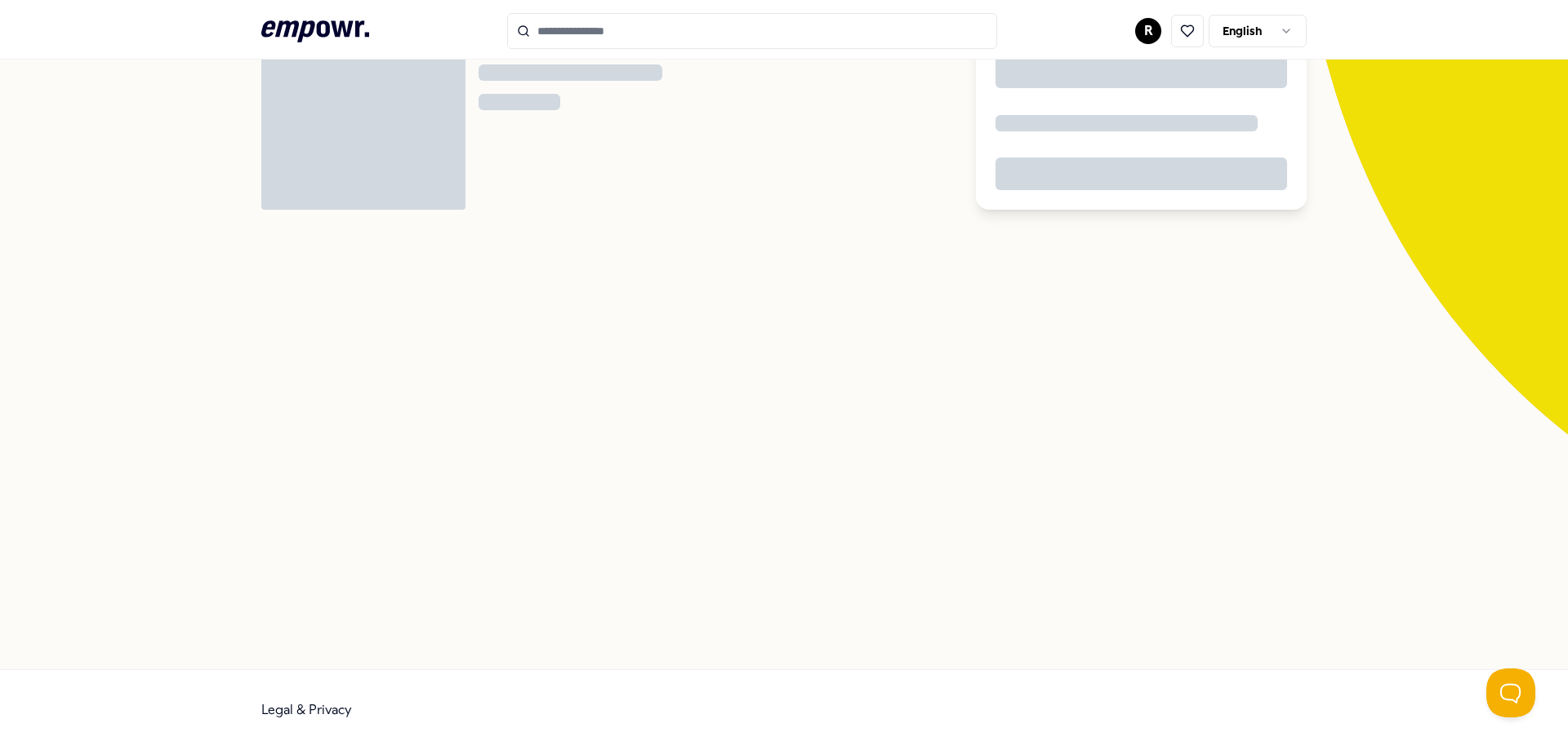
scroll to position [106, 0]
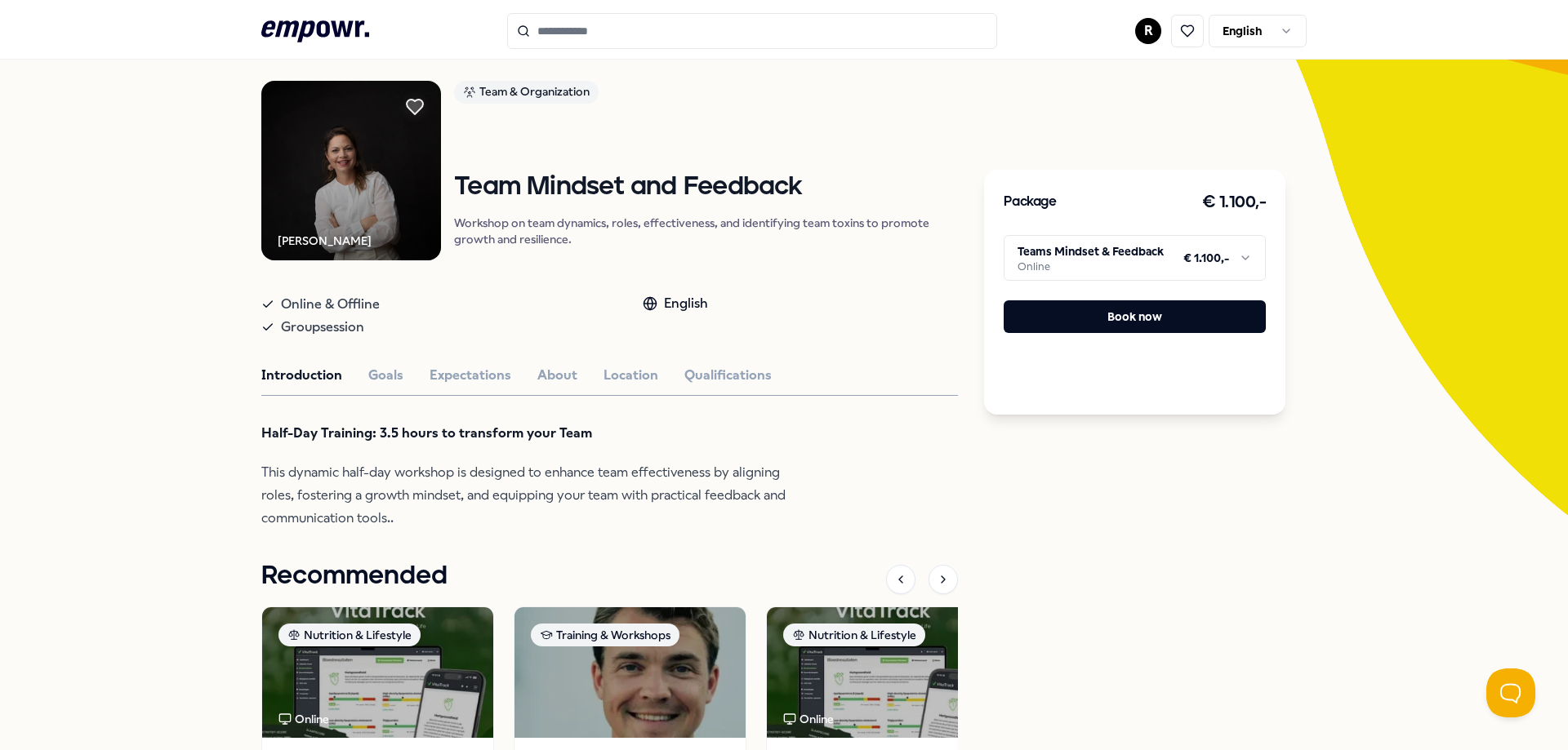
click at [1197, 248] on html ".empowr-logo_svg__cls-1{fill:#03032f} R English All categories Self-care librar…" at bounding box center [784, 375] width 1568 height 750
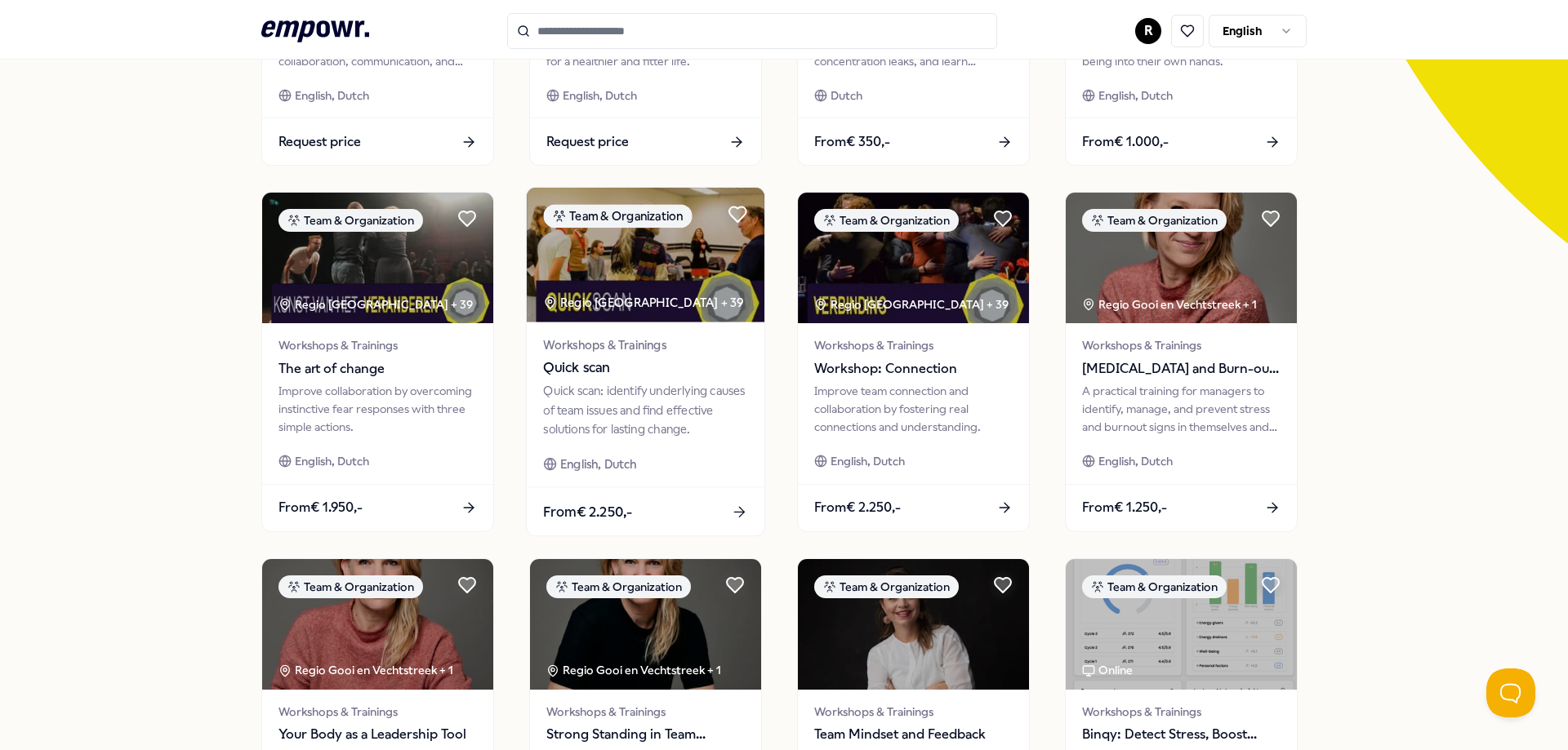
click at [638, 416] on div "Quick scan: identify underlying causes of team issues and find effective soluti…" at bounding box center [644, 410] width 205 height 56
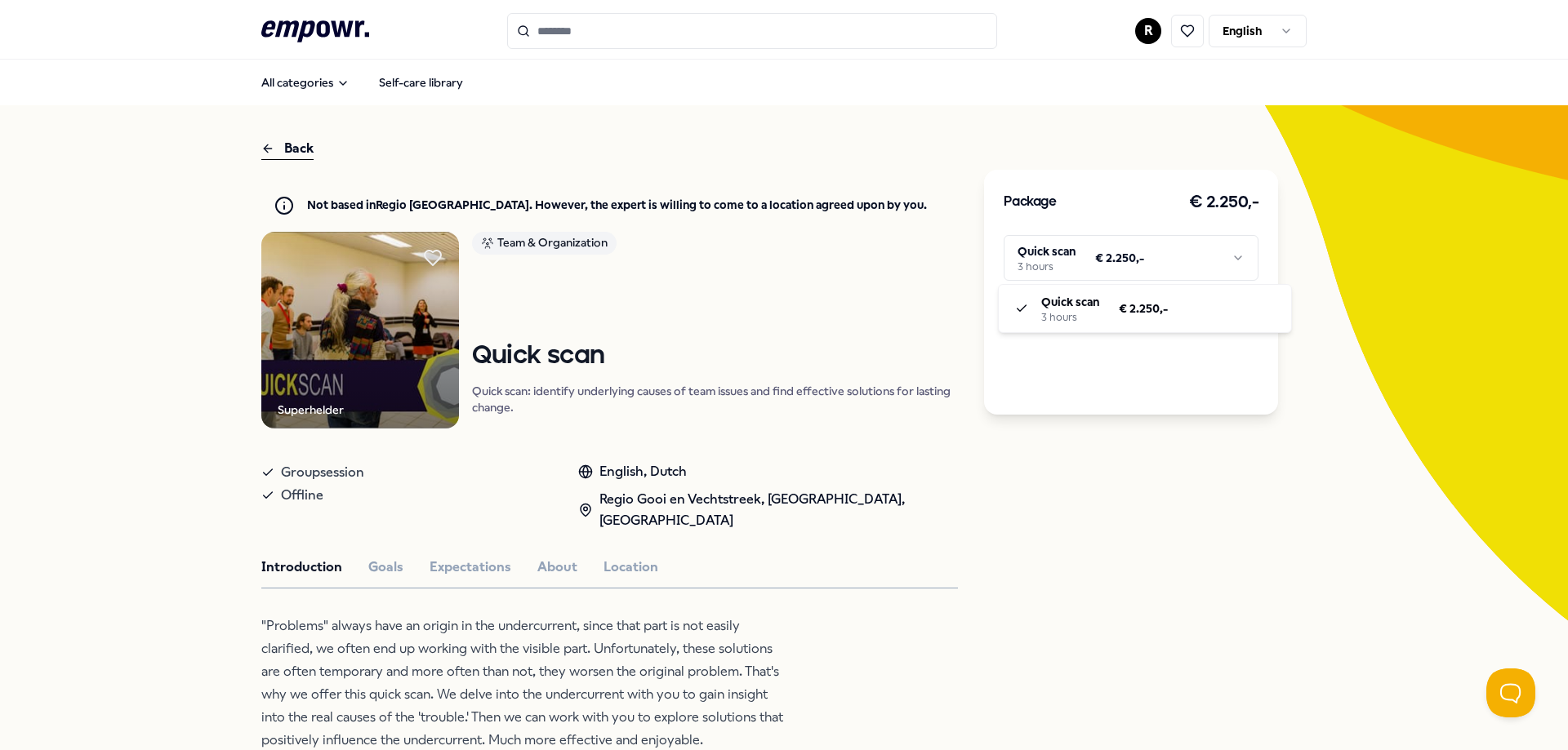
click at [1079, 256] on html ".empowr-logo_svg__cls-1{fill:#03032f} R English All categories Self-care librar…" at bounding box center [784, 375] width 1568 height 750
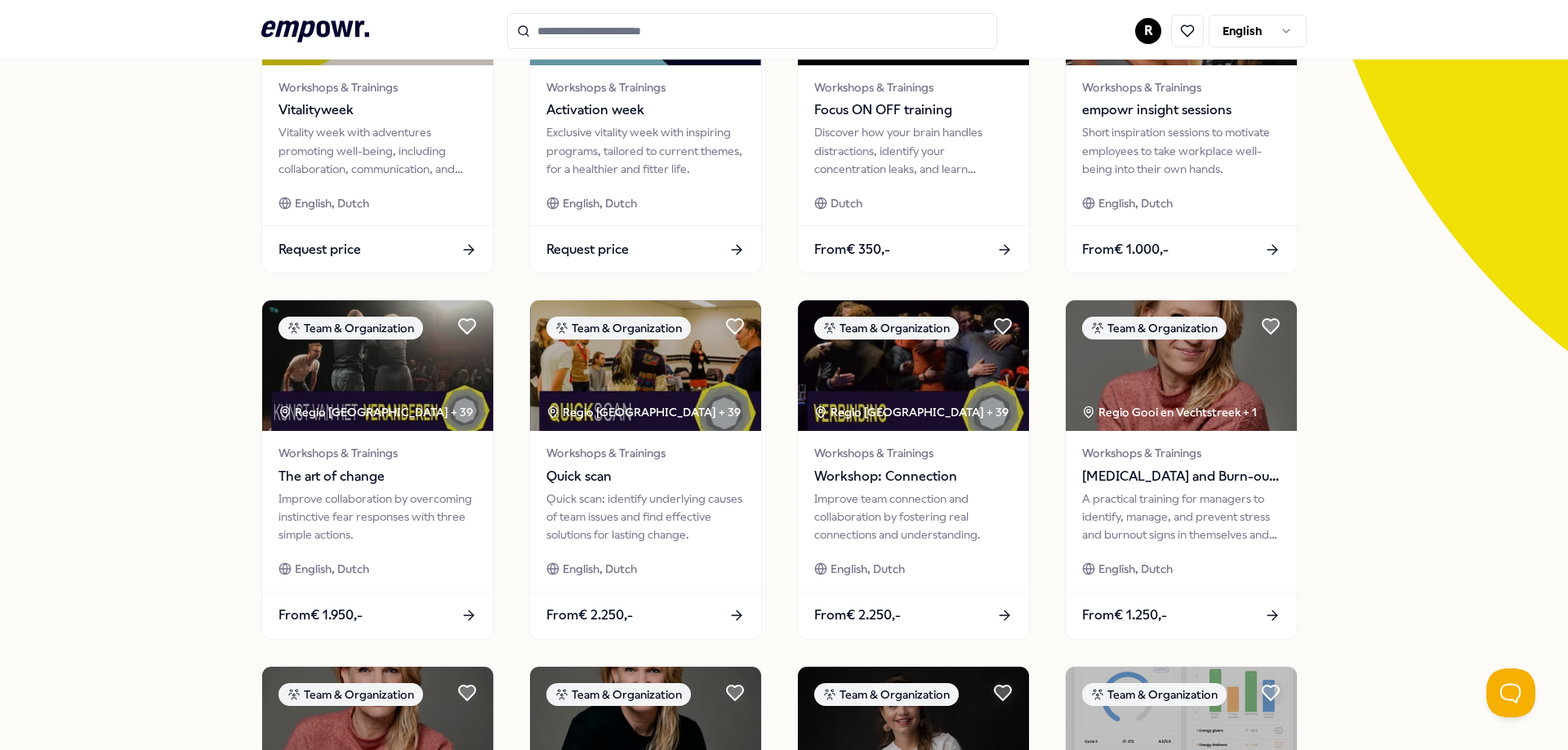
scroll to position [271, 0]
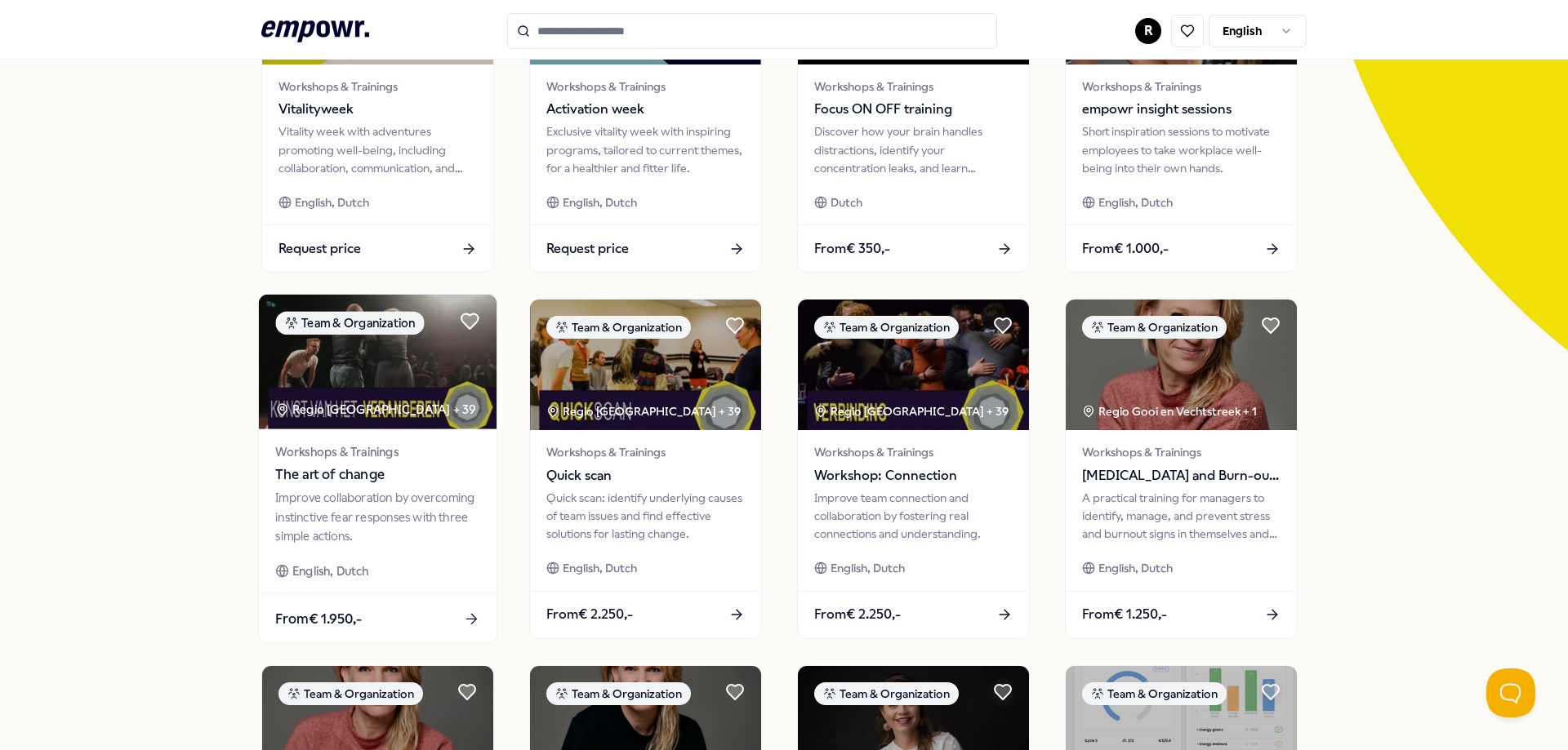
click at [315, 490] on div "Improve collaboration by overcoming instinctive fear responses with three simpl…" at bounding box center [376, 517] width 205 height 56
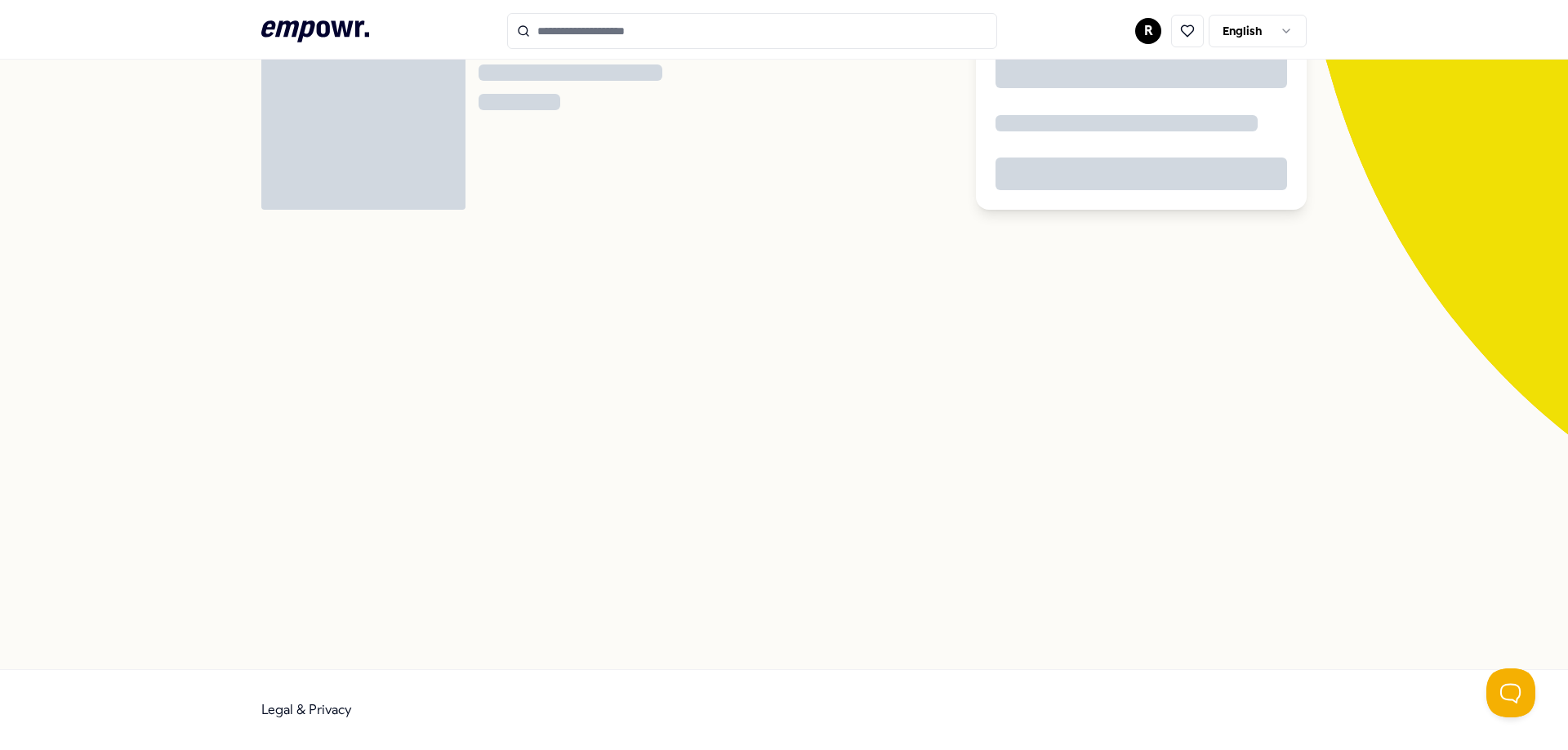
scroll to position [106, 0]
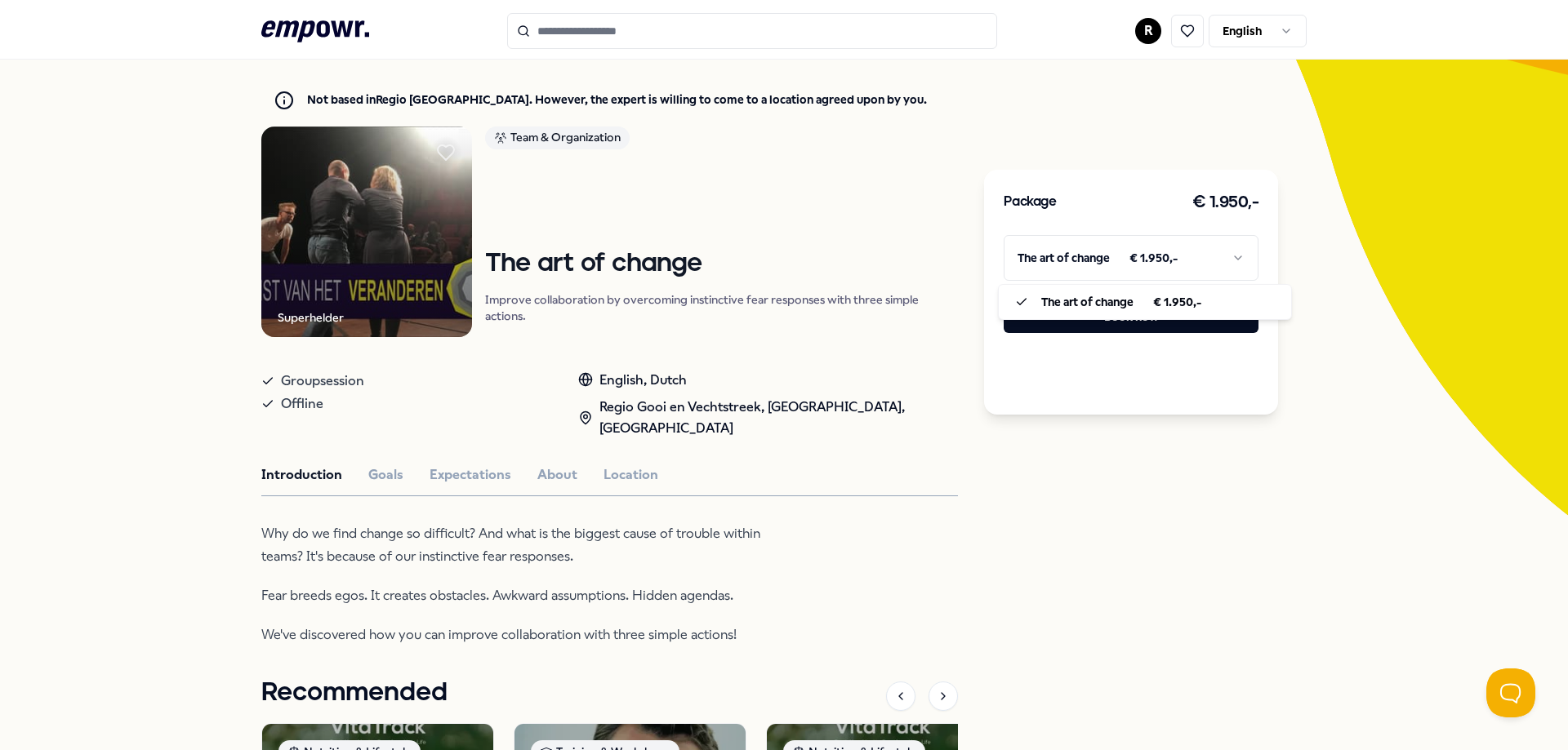
click at [1116, 269] on html ".empowr-logo_svg__cls-1{fill:#03032f} R English All categories Self-care librar…" at bounding box center [784, 375] width 1568 height 750
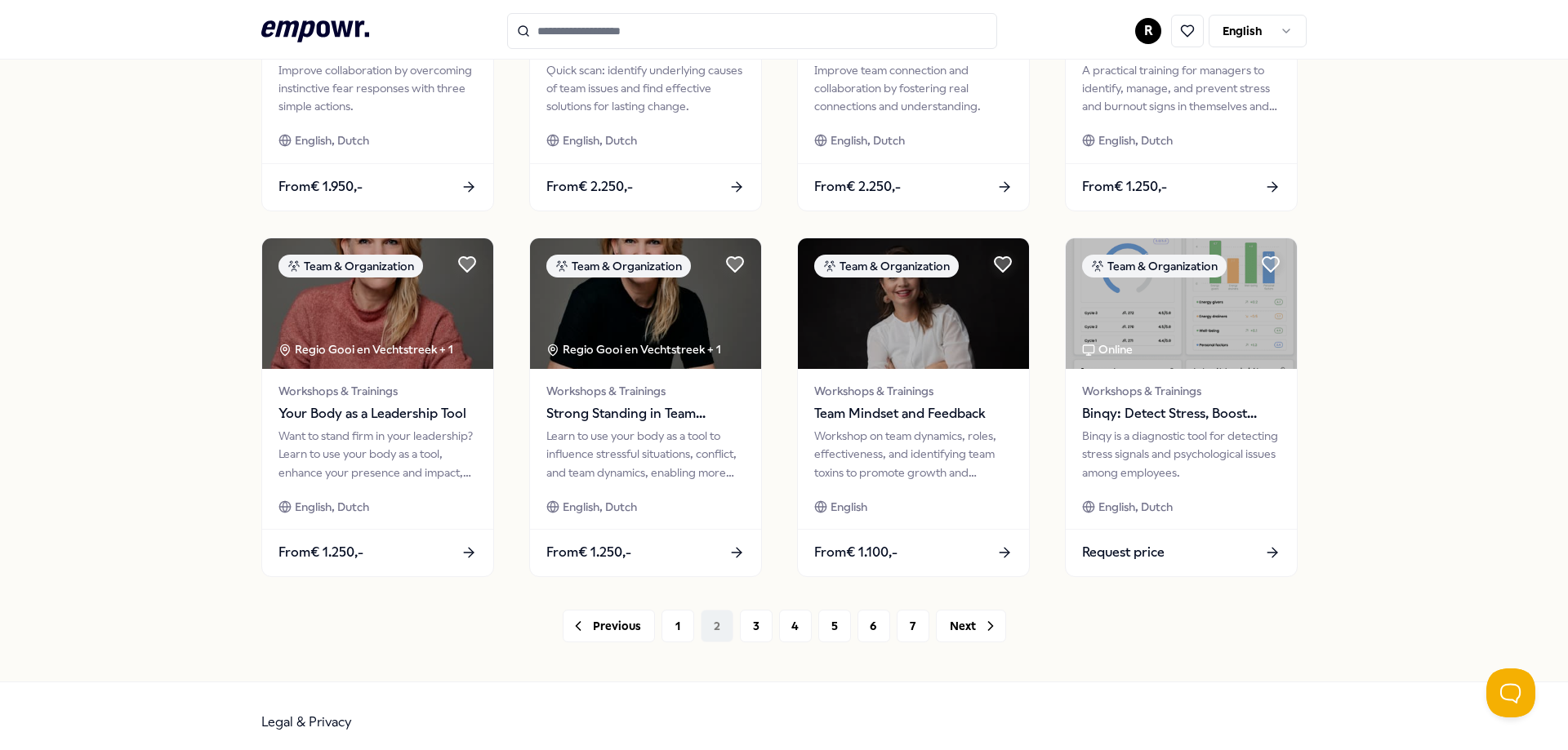
scroll to position [710, 0]
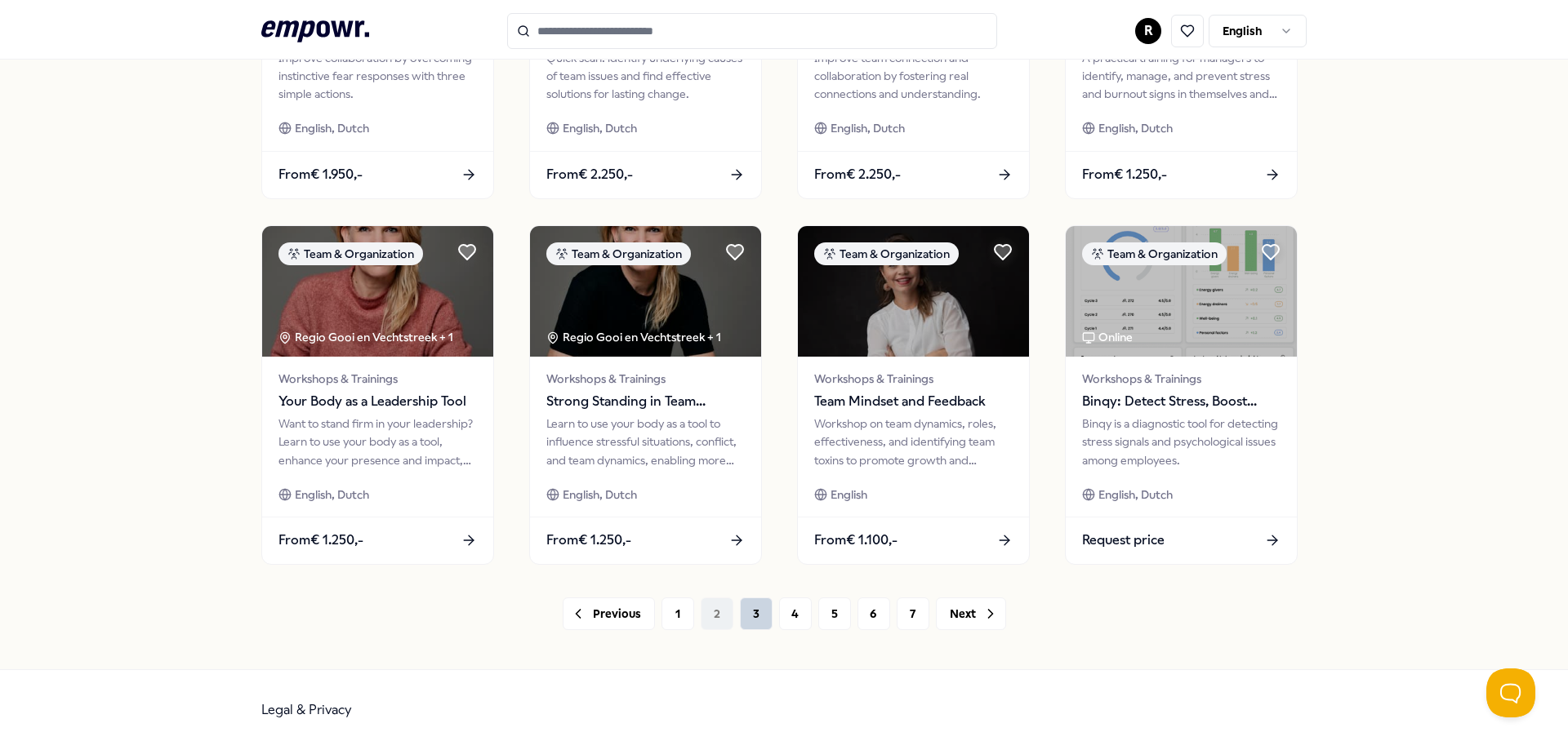
click at [752, 619] on button "3" at bounding box center [756, 614] width 33 height 33
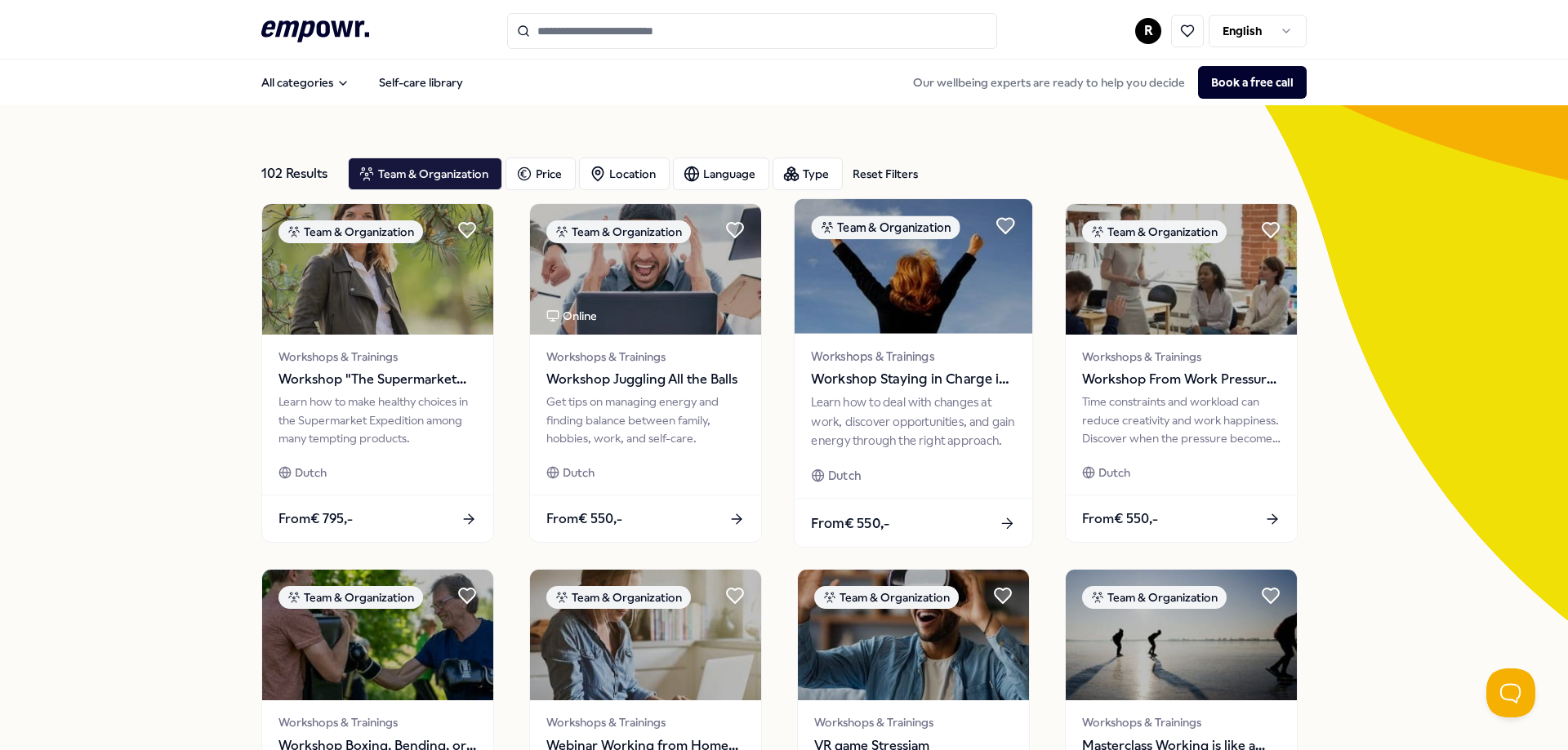
click at [913, 432] on div "Learn how to deal with changes at work, discover opportunities, and gain energy…" at bounding box center [913, 421] width 205 height 56
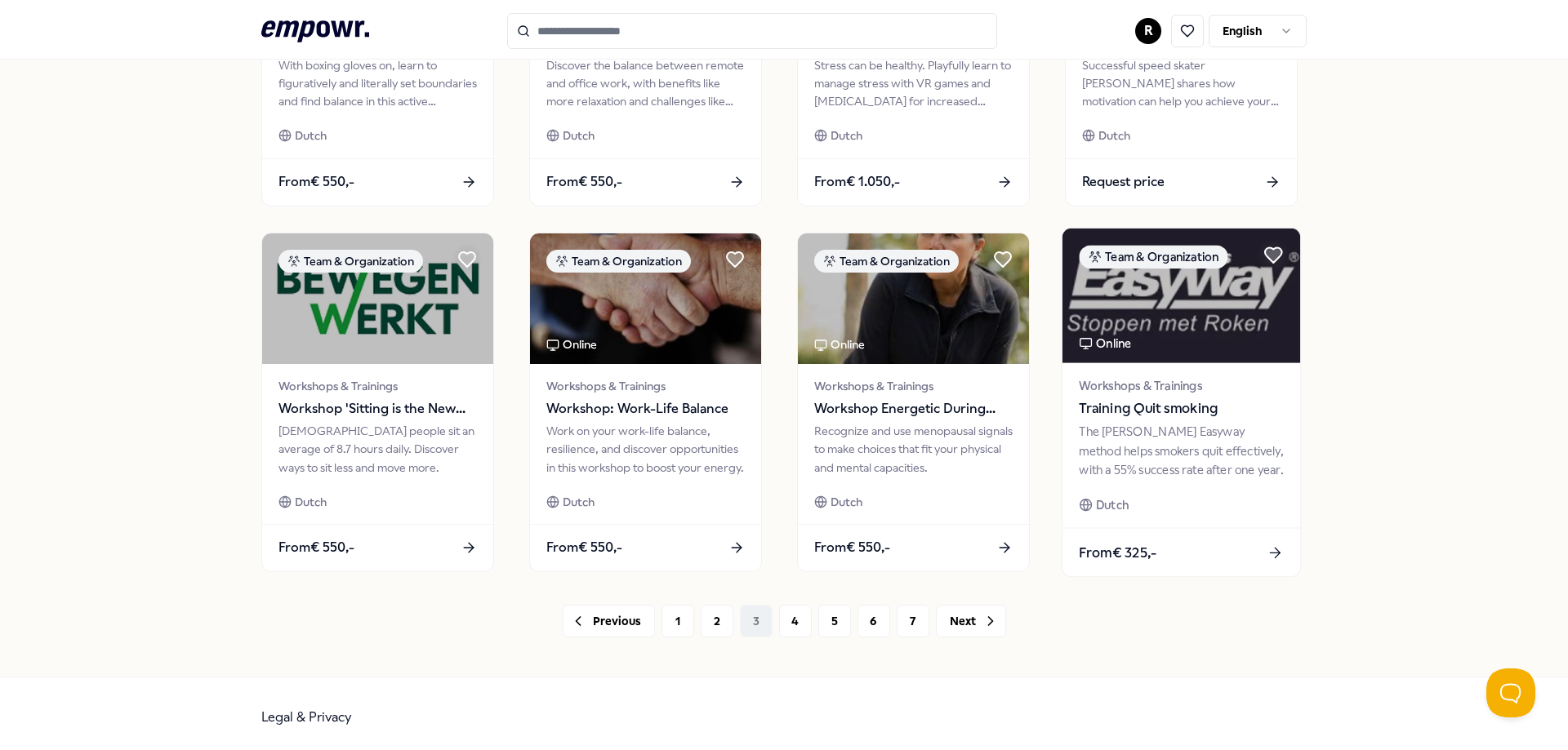
scroll to position [710, 0]
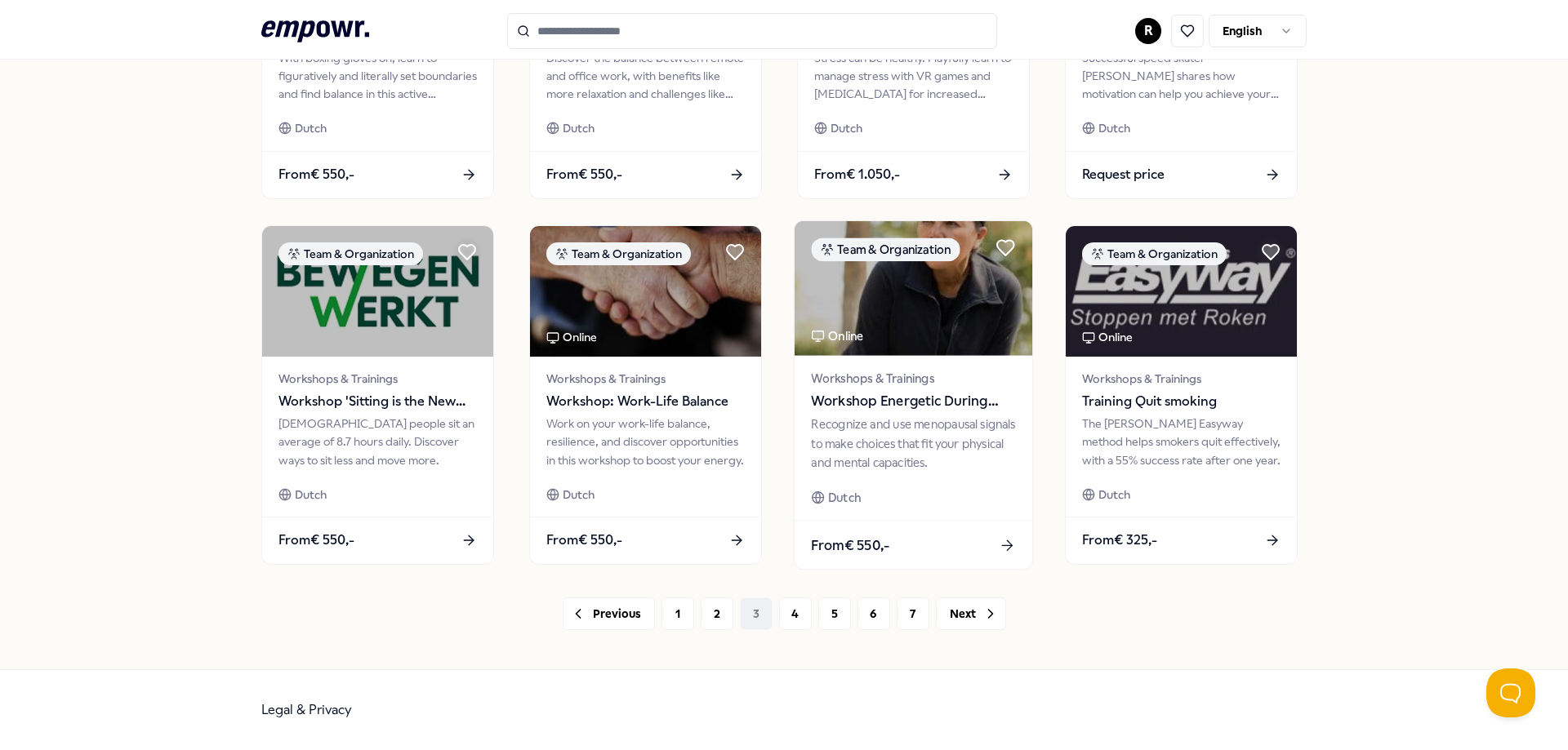
click at [917, 392] on span "Workshop Energetic During Menopause" at bounding box center [913, 401] width 205 height 21
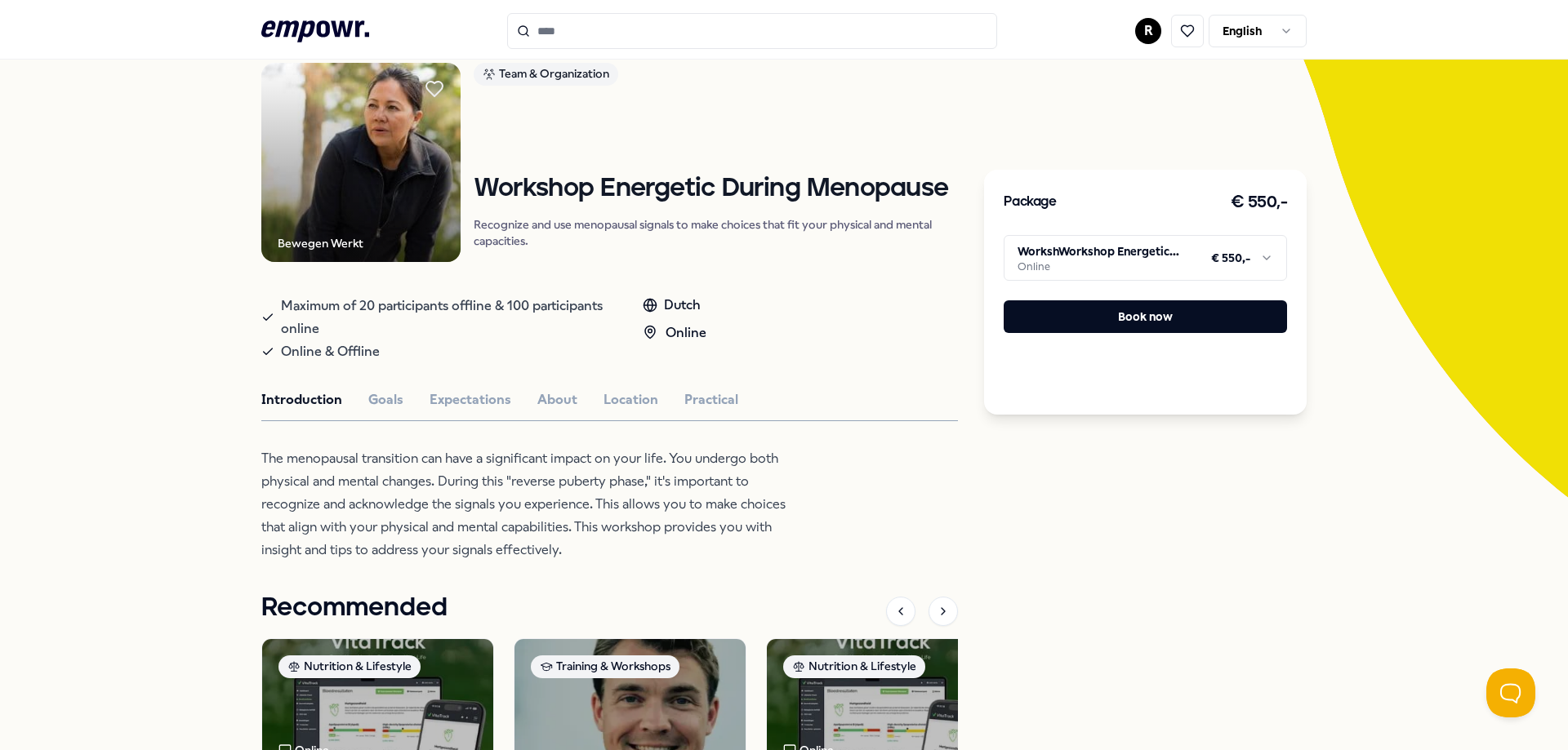
scroll to position [125, 0]
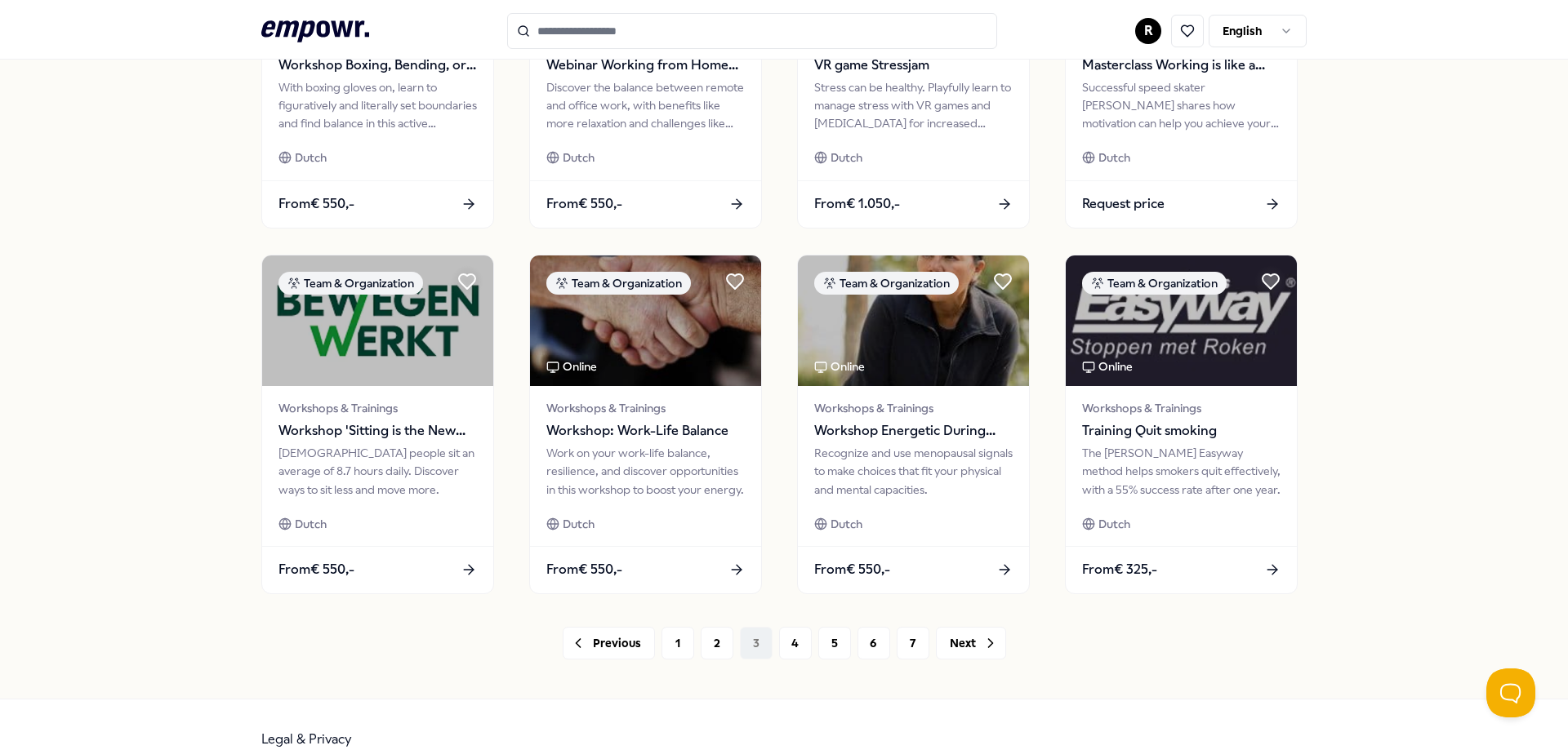
scroll to position [710, 0]
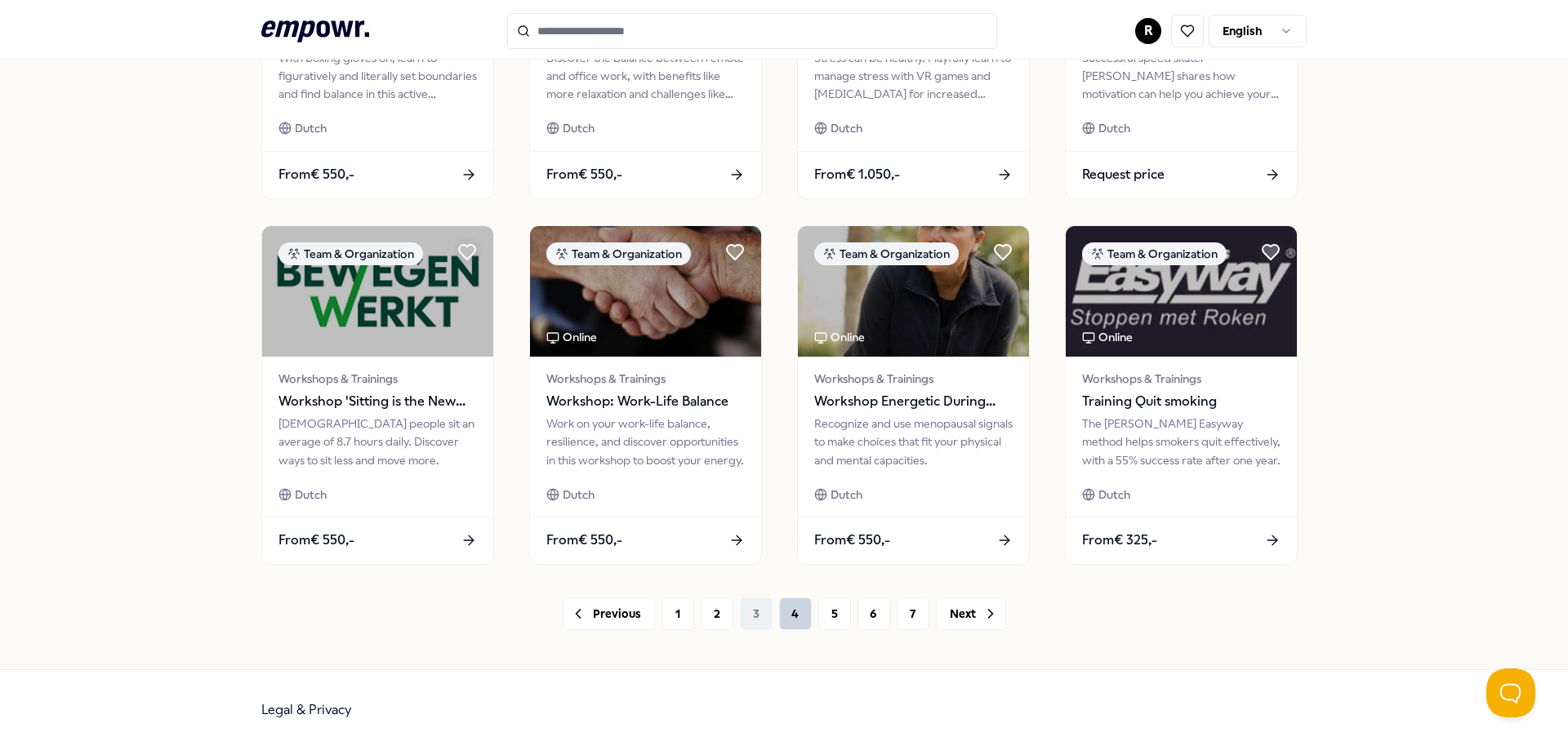
click at [793, 619] on button "4" at bounding box center [794, 614] width 33 height 33
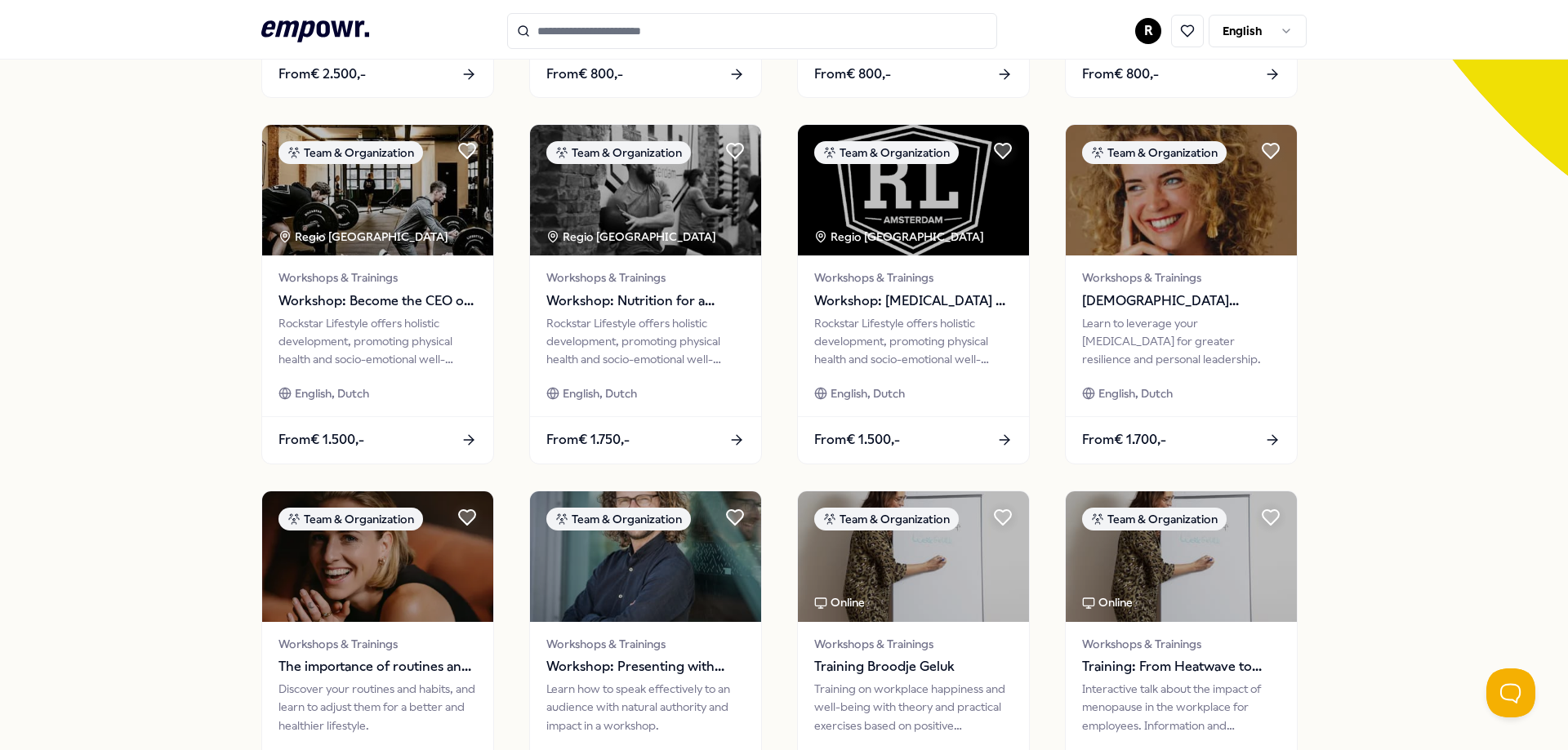
scroll to position [443, 0]
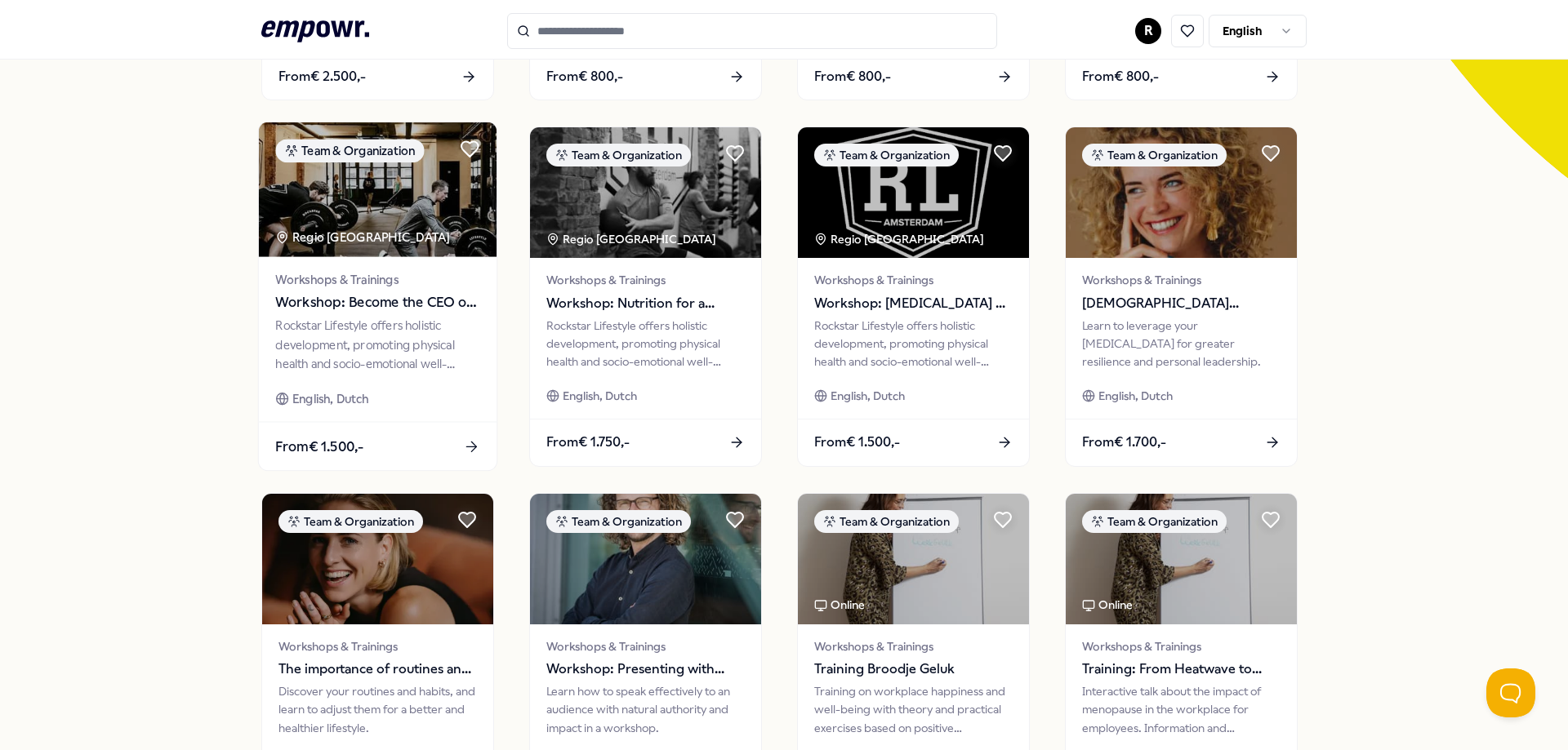
click at [404, 357] on div "Rockstar Lifestyle offers holistic development, promoting physical health and s…" at bounding box center [376, 345] width 205 height 56
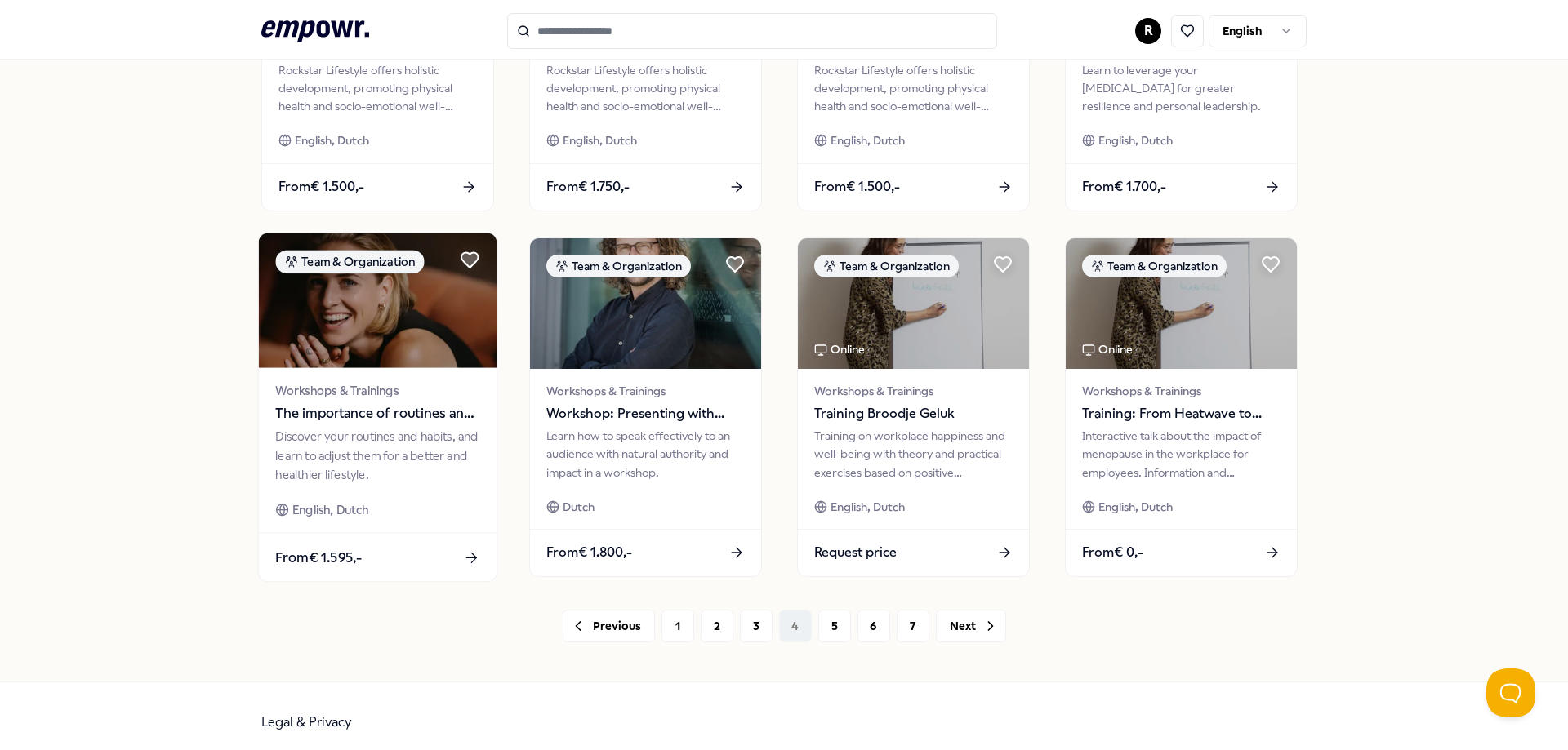
scroll to position [710, 0]
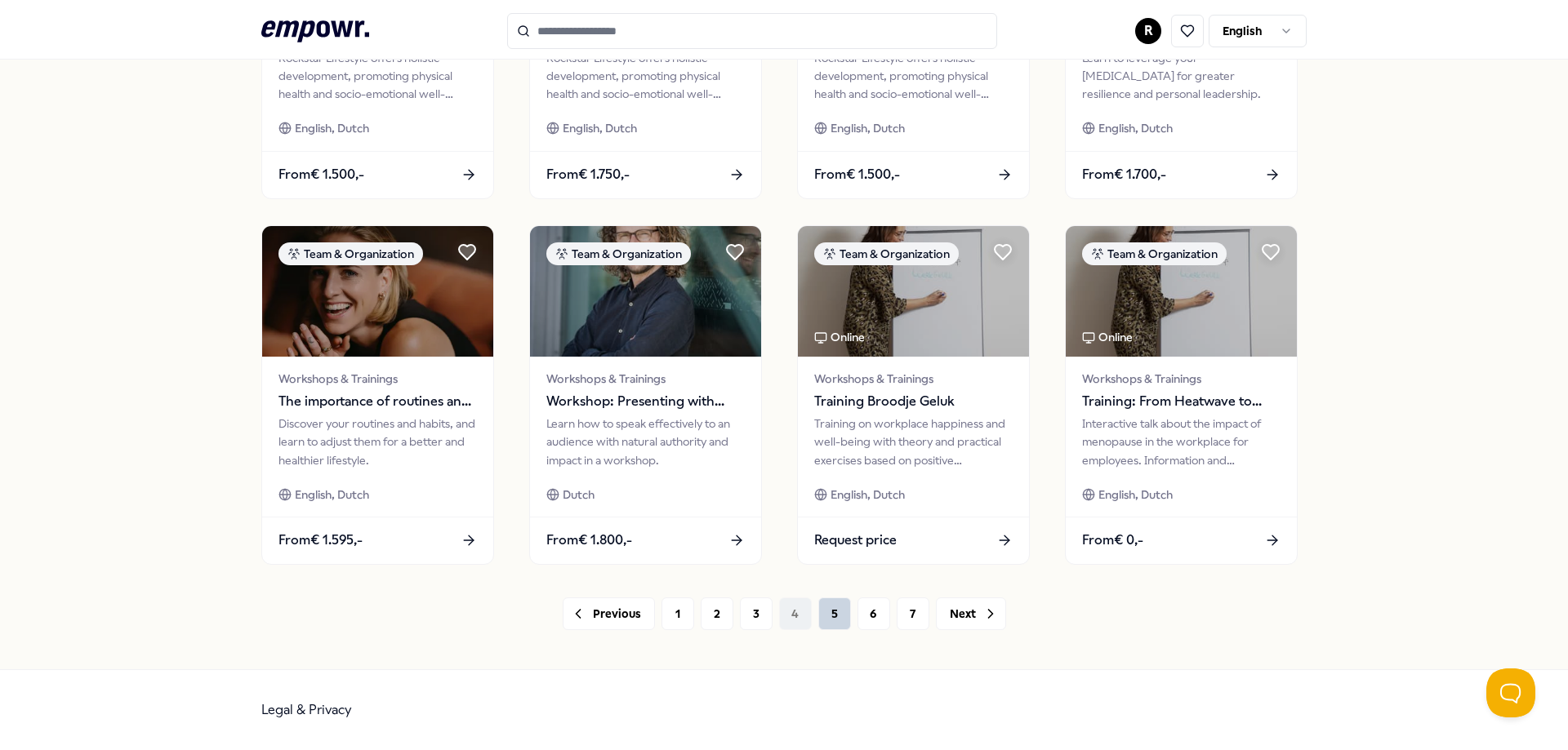
click at [829, 617] on button "5" at bounding box center [834, 614] width 33 height 33
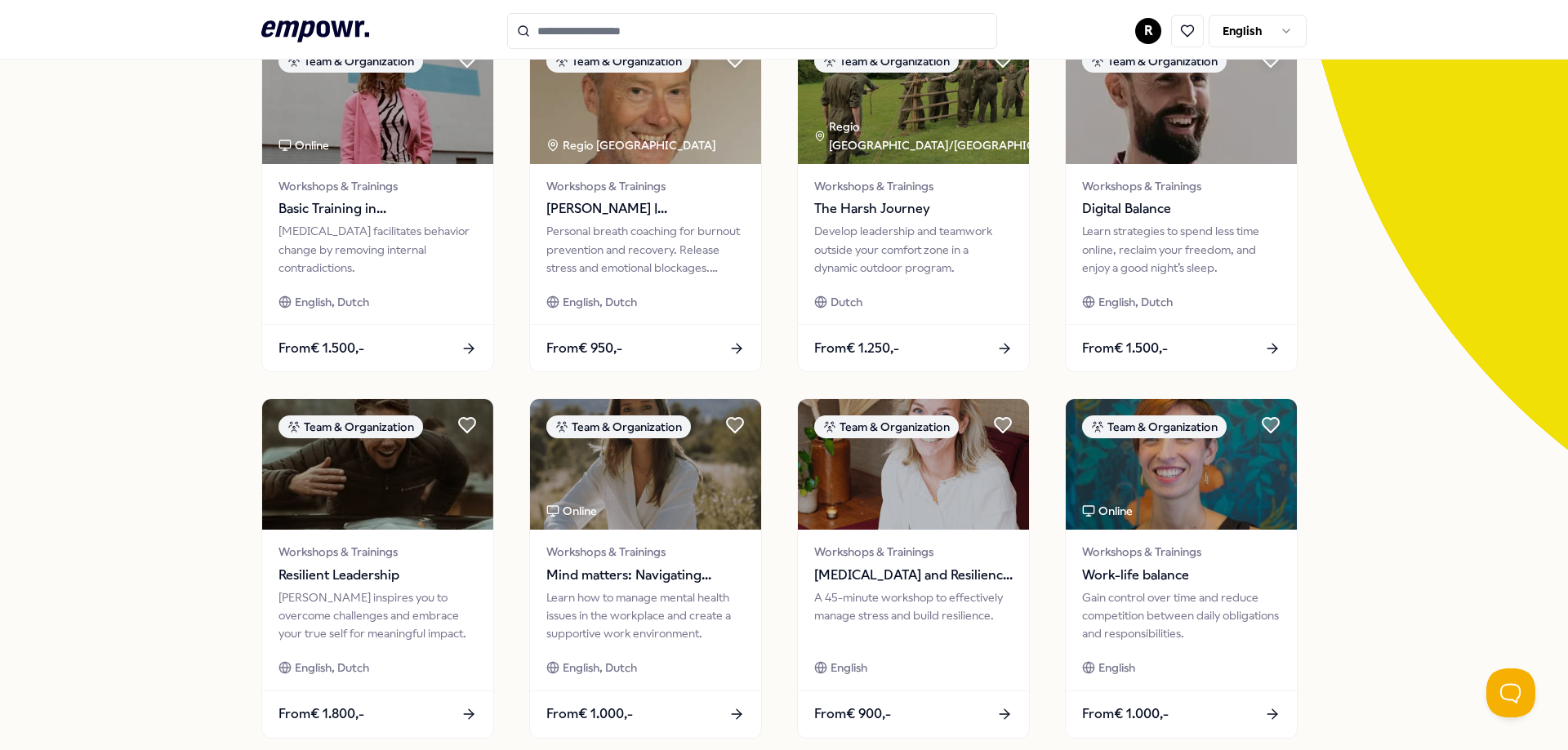
scroll to position [168, 0]
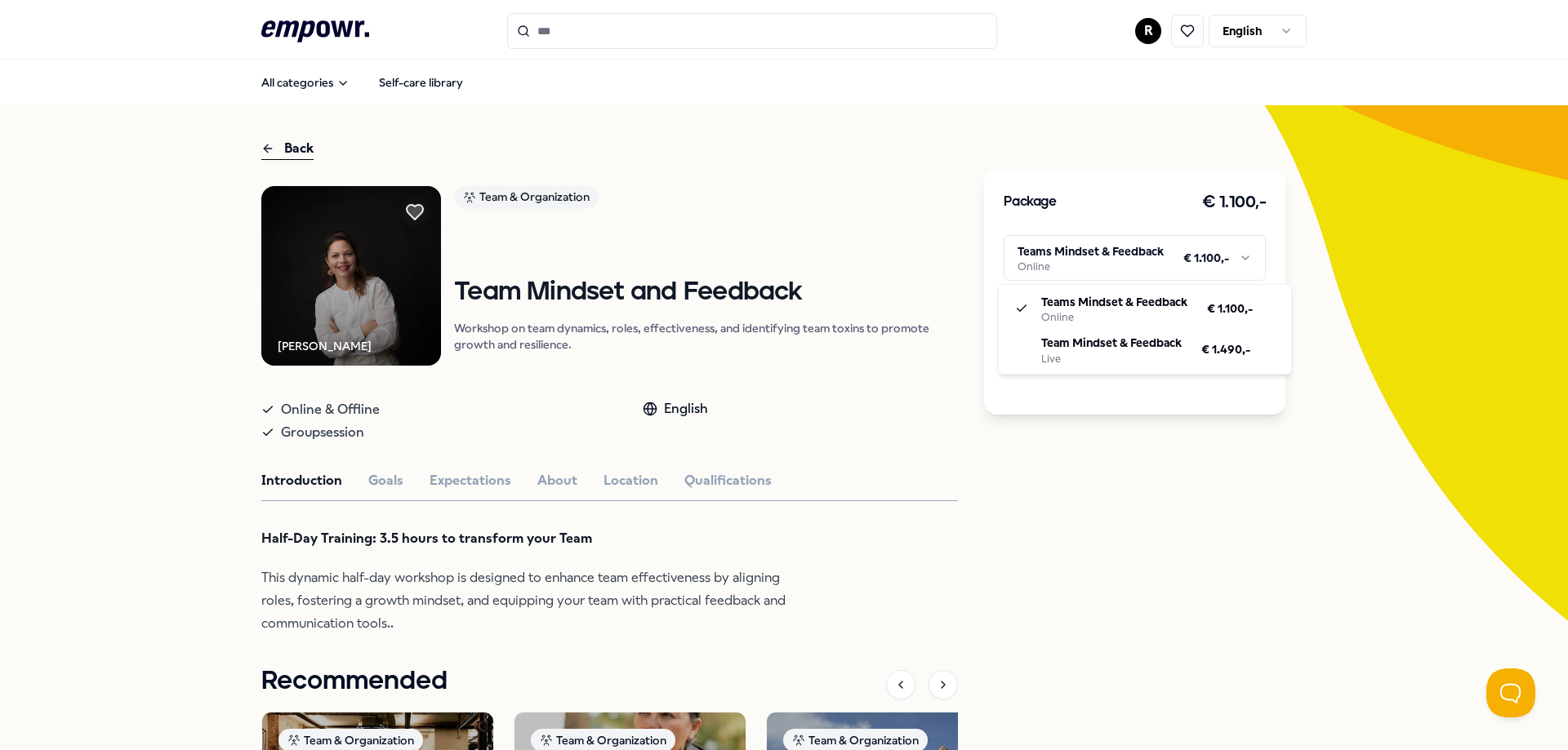
click at [1163, 255] on html ".empowr-logo_svg__cls-1{fill:#03032f} R English All categories Self-care librar…" at bounding box center [784, 375] width 1568 height 750
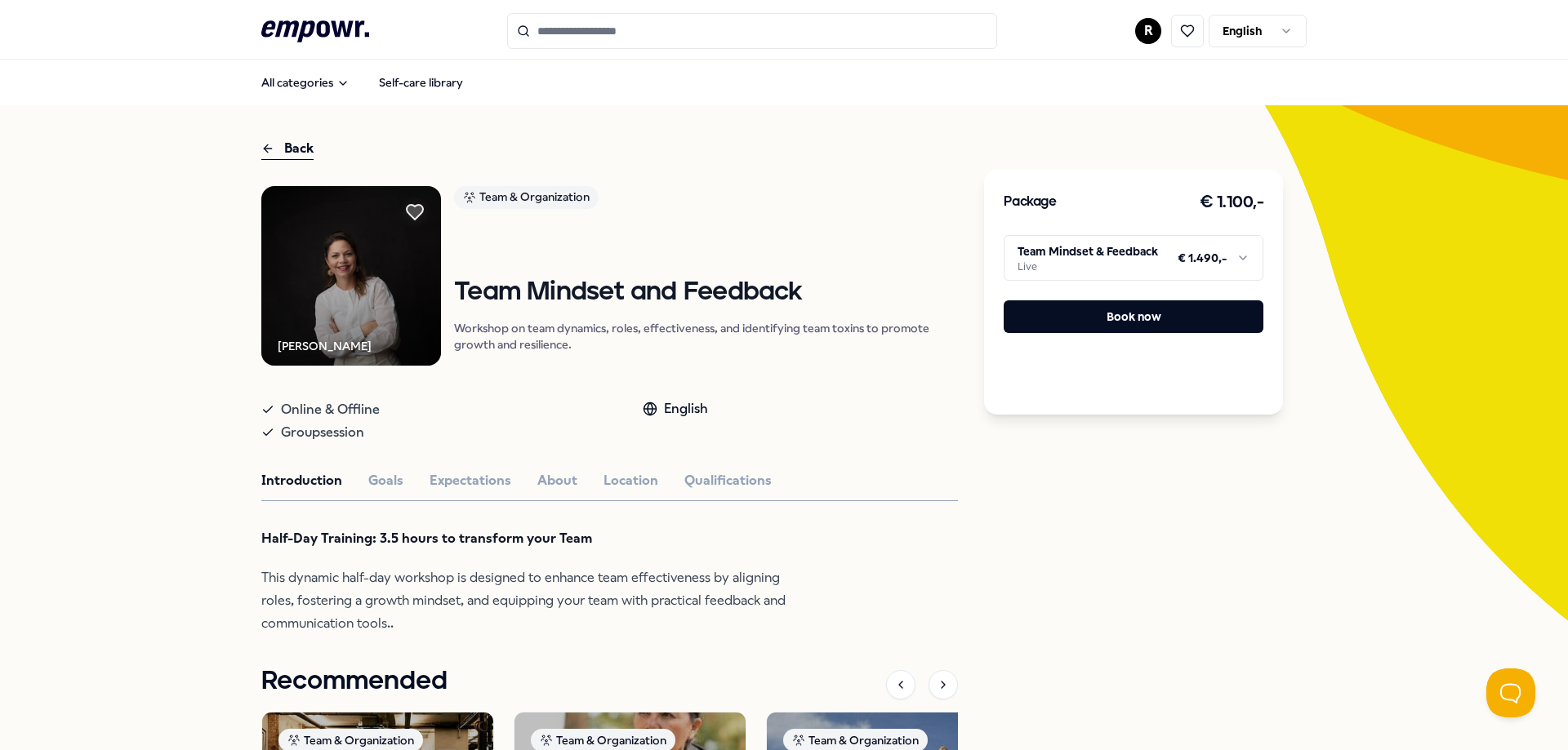
click at [143, 529] on div "Back Hannah Böhmer Team & Organization Team Mindset and Feedback Workshop on te…" at bounding box center [784, 604] width 1568 height 996
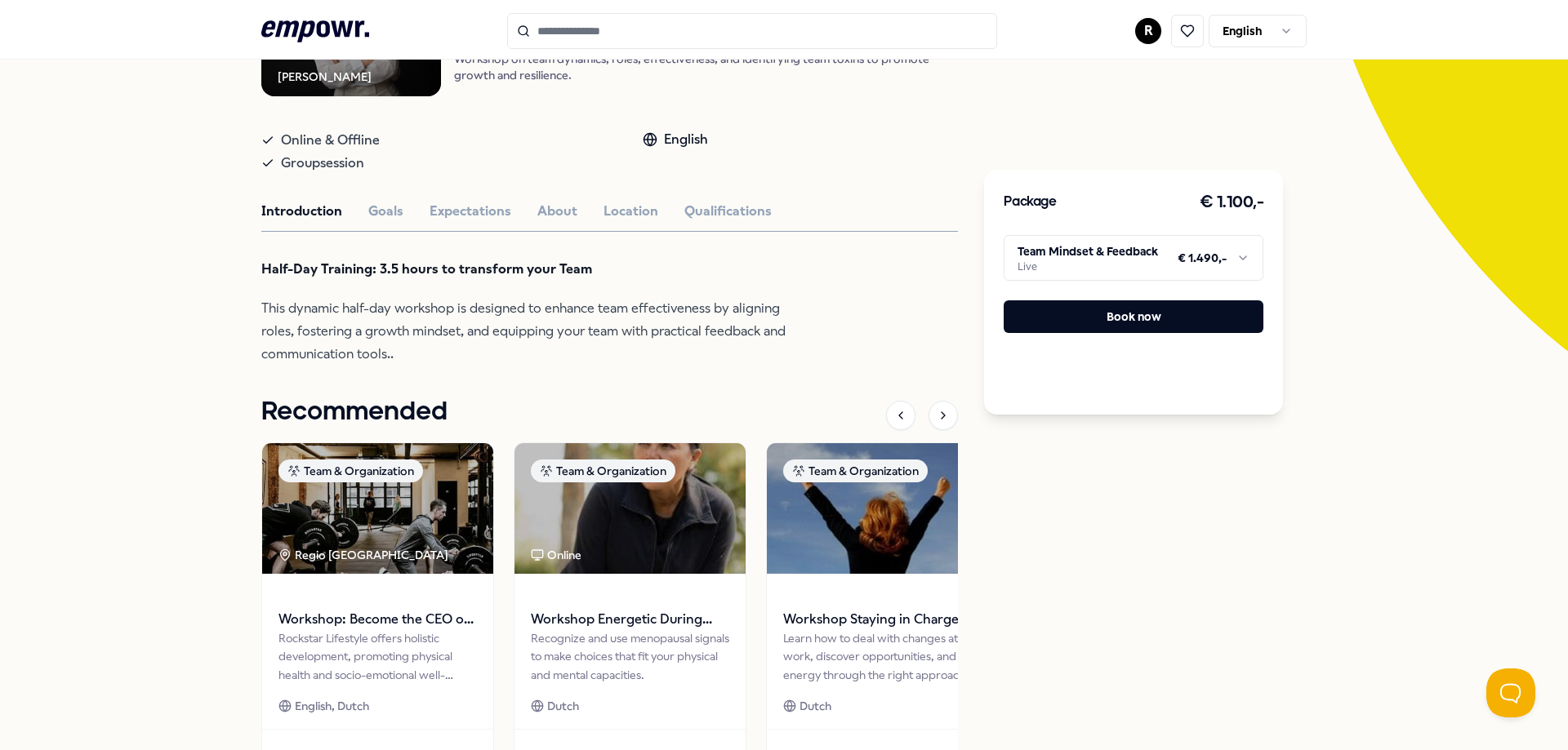
scroll to position [271, 0]
